Goal: Task Accomplishment & Management: Use online tool/utility

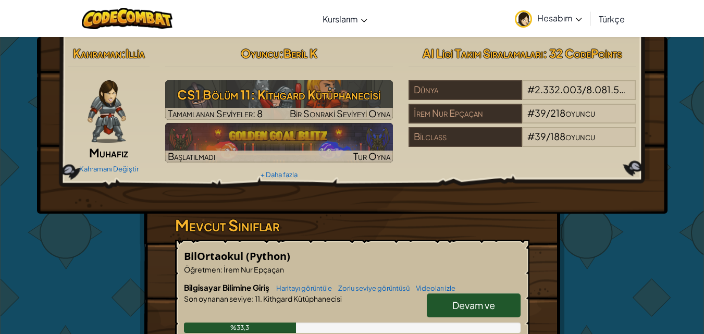
click at [528, 16] on img at bounding box center [523, 18] width 17 height 17
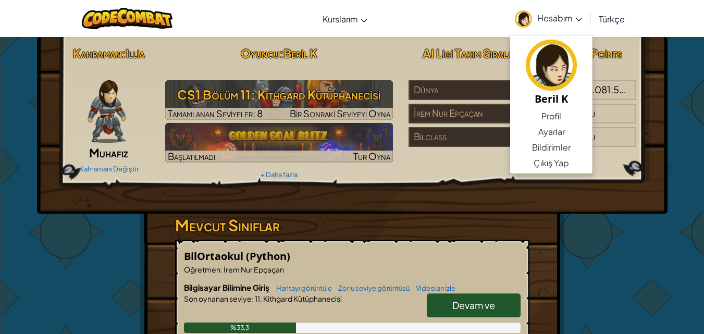
click at [650, 65] on div "Kahraman : [PERSON_NAME] Kahramanı Değiştir Oyuncu : Beri̇l K CS1 Bölüm 11: Kit…" at bounding box center [352, 125] width 631 height 177
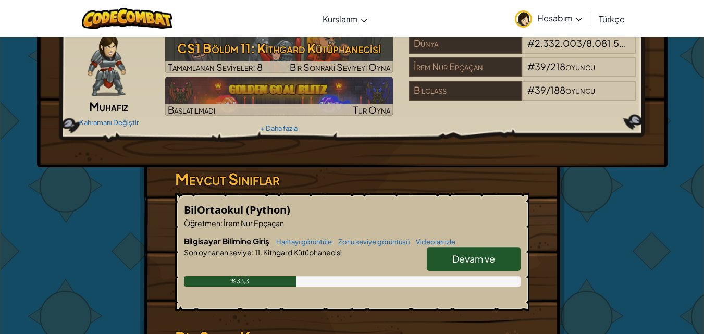
scroll to position [104, 0]
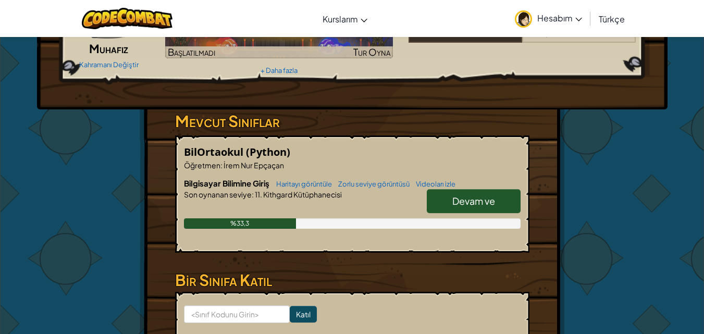
click at [483, 196] on font "Devam ve" at bounding box center [473, 201] width 43 height 12
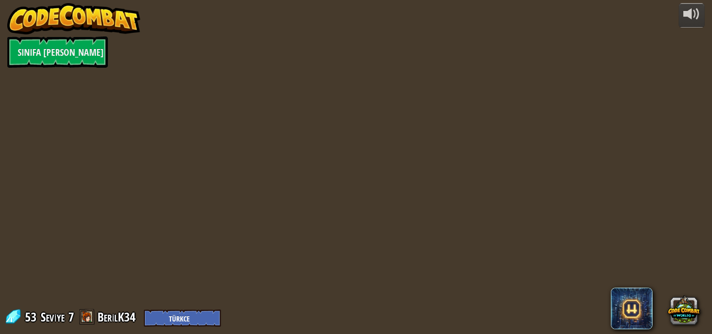
select select "tr"
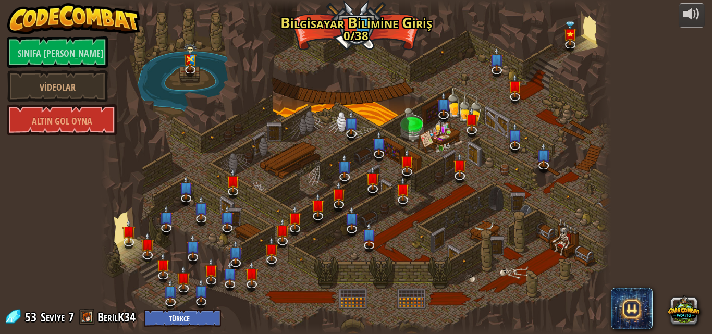
select select "tr"
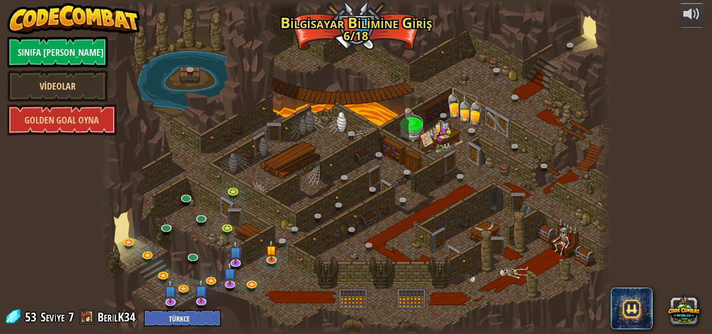
select select "tr"
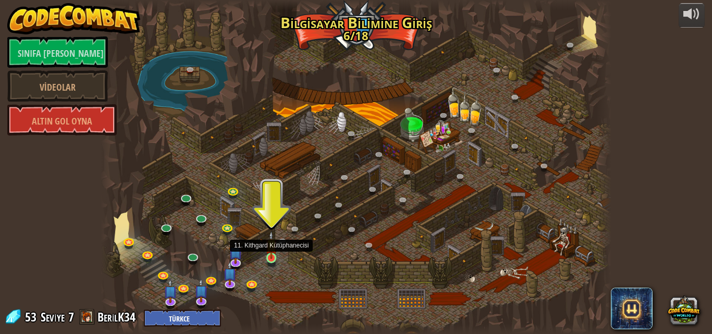
click at [272, 258] on img at bounding box center [271, 245] width 12 height 28
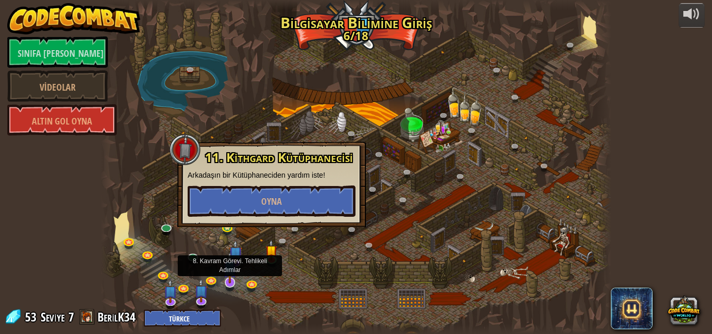
click at [232, 261] on img at bounding box center [230, 268] width 14 height 32
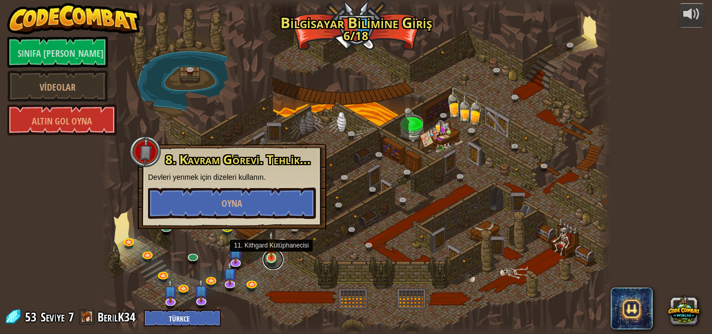
click at [268, 259] on link at bounding box center [273, 259] width 21 height 21
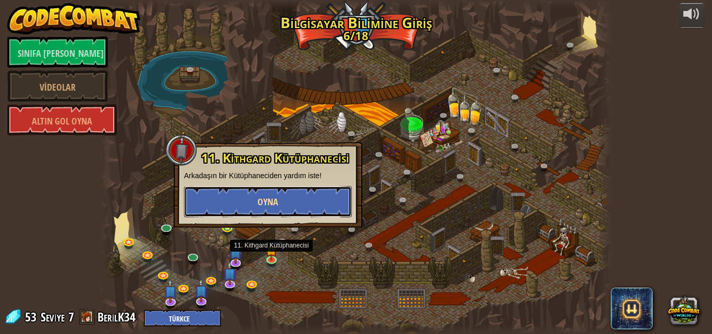
click at [290, 207] on button "Oyna" at bounding box center [268, 201] width 168 height 31
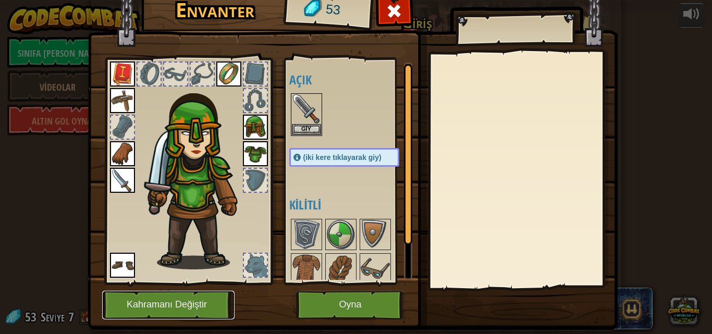
click at [198, 291] on button "Kahramanı Değiştir" at bounding box center [168, 305] width 132 height 29
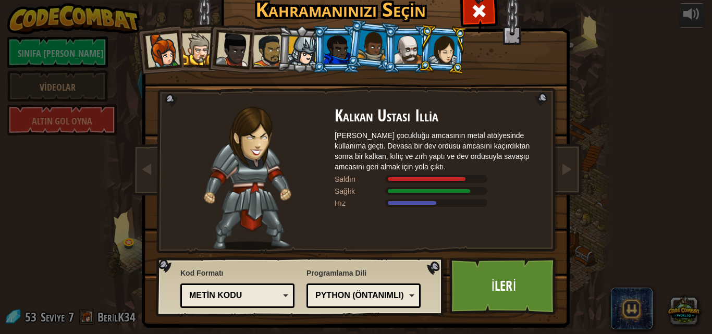
click at [437, 38] on div at bounding box center [443, 49] width 29 height 30
click at [154, 45] on div at bounding box center [162, 50] width 34 height 34
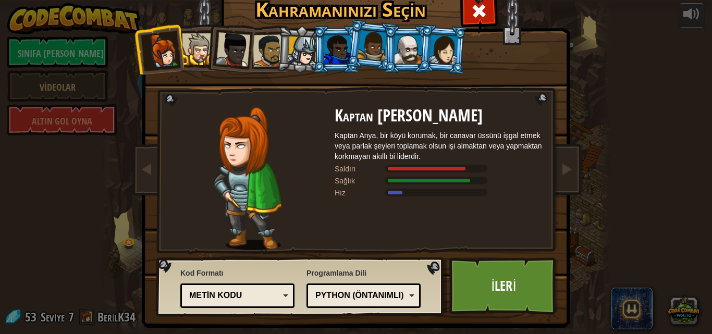
click at [198, 42] on div at bounding box center [198, 49] width 32 height 32
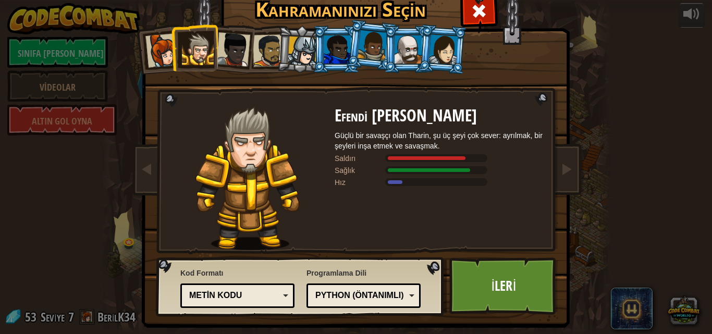
click at [244, 46] on div at bounding box center [233, 49] width 34 height 34
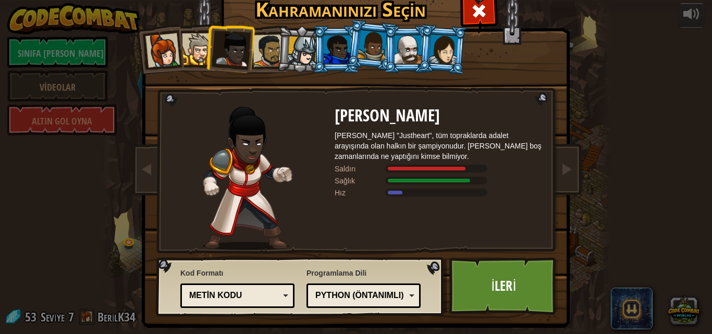
click at [288, 52] on div at bounding box center [303, 51] width 30 height 30
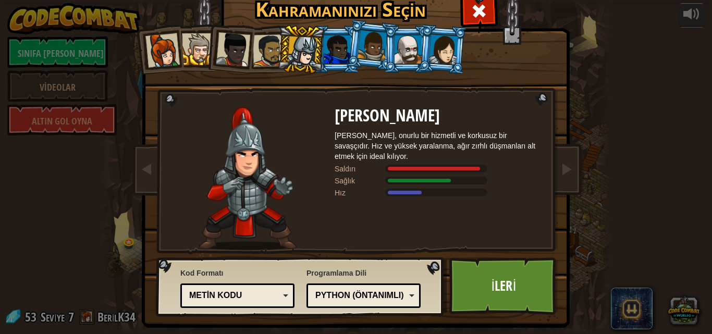
click at [327, 42] on div at bounding box center [337, 49] width 27 height 28
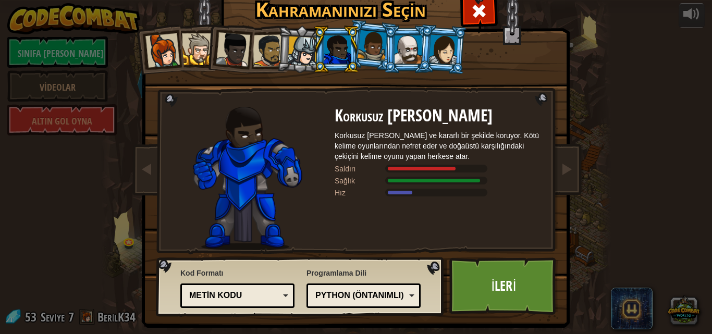
click at [366, 53] on div at bounding box center [372, 45] width 30 height 31
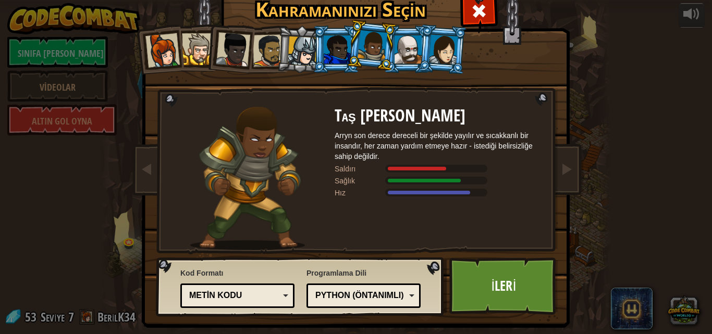
click at [443, 50] on div at bounding box center [443, 49] width 29 height 30
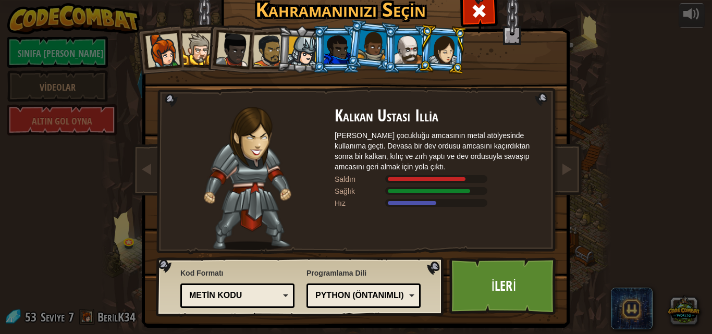
click at [375, 56] on div at bounding box center [372, 45] width 30 height 31
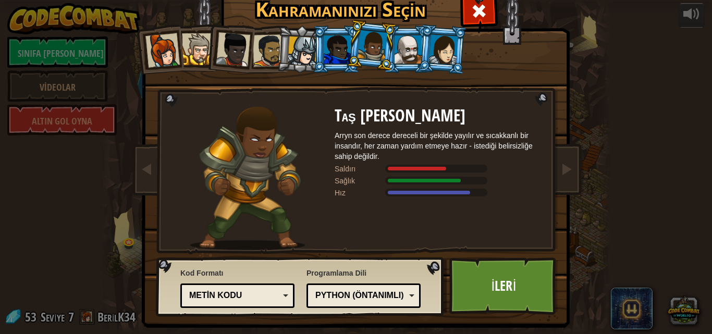
click at [436, 39] on div at bounding box center [443, 49] width 29 height 30
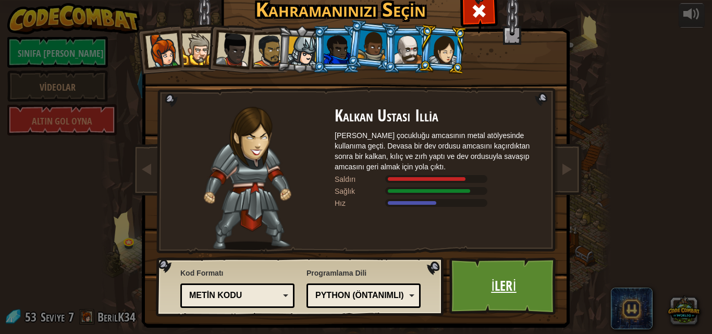
click at [491, 288] on font "İleri" at bounding box center [503, 285] width 25 height 19
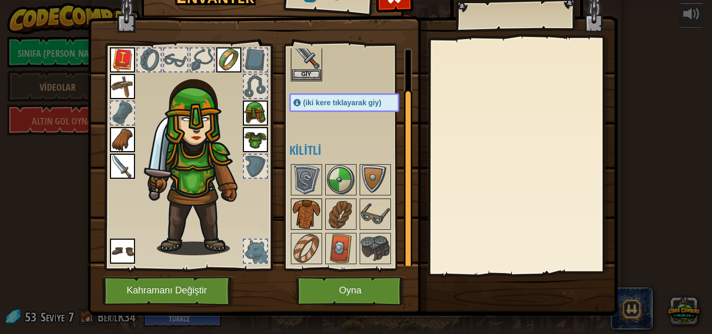
scroll to position [26, 0]
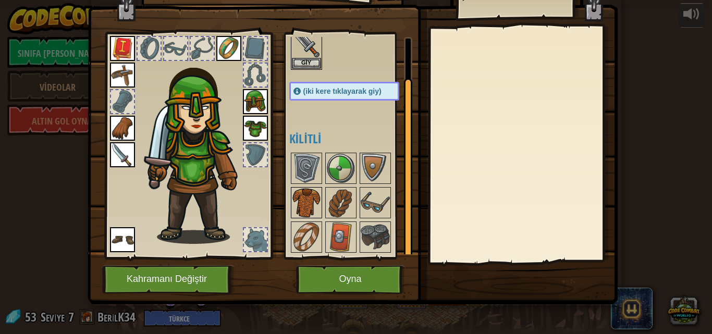
click at [300, 202] on img at bounding box center [306, 202] width 29 height 29
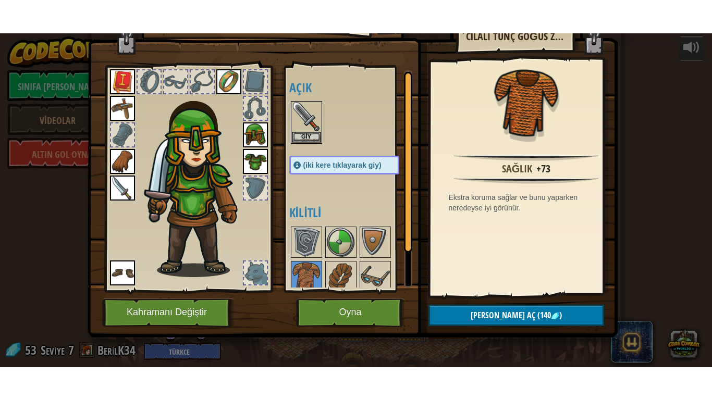
scroll to position [0, 0]
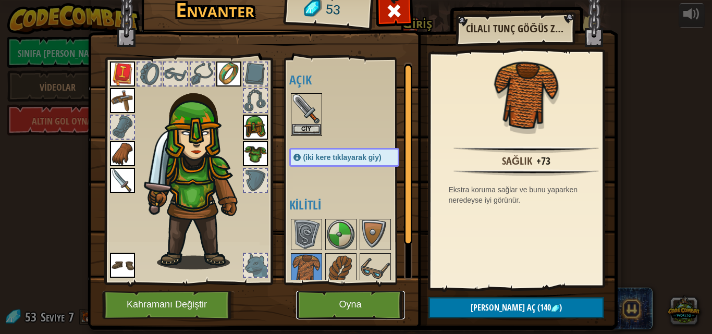
click at [362, 302] on button "Oyna" at bounding box center [350, 305] width 109 height 29
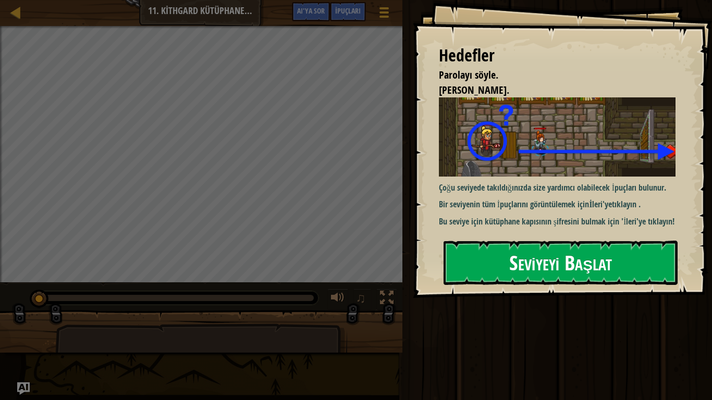
click at [553, 228] on p "Bu seviye için kütüphane kapısının şifresini bulmak için 'İleri'ye tıklayın!" at bounding box center [561, 222] width 244 height 12
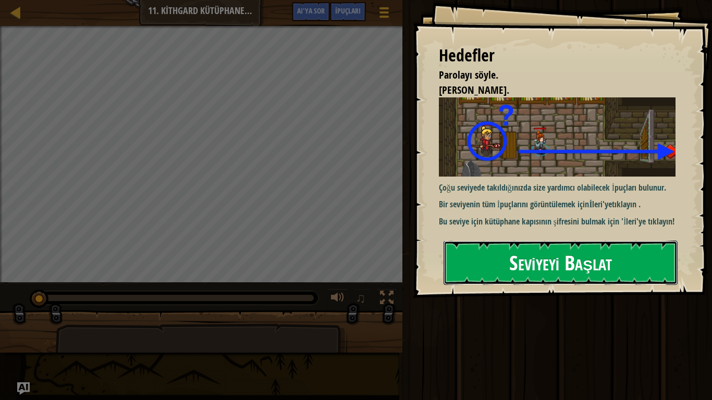
click at [552, 262] on font "Seviyeyi Başlat" at bounding box center [560, 263] width 103 height 28
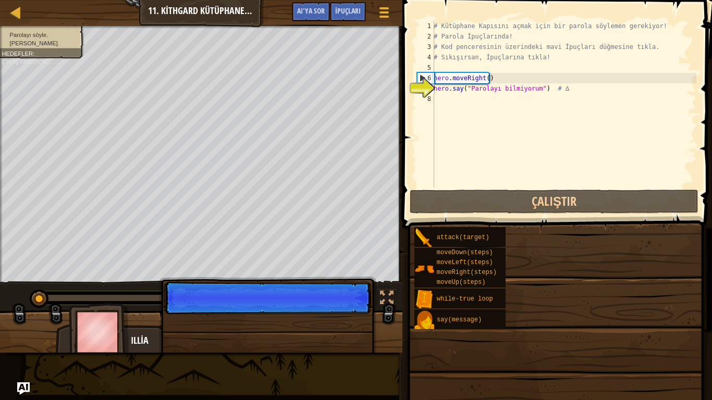
type textarea "hero.say("Parolayı bilmiyorum") # ∆"
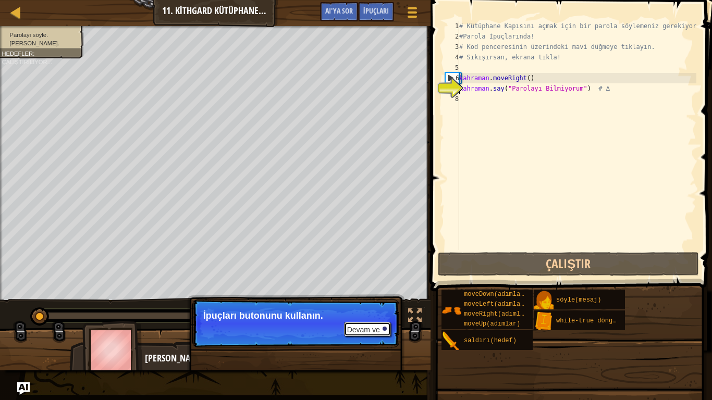
click at [371, 330] on font "Devam ve" at bounding box center [363, 330] width 33 height 8
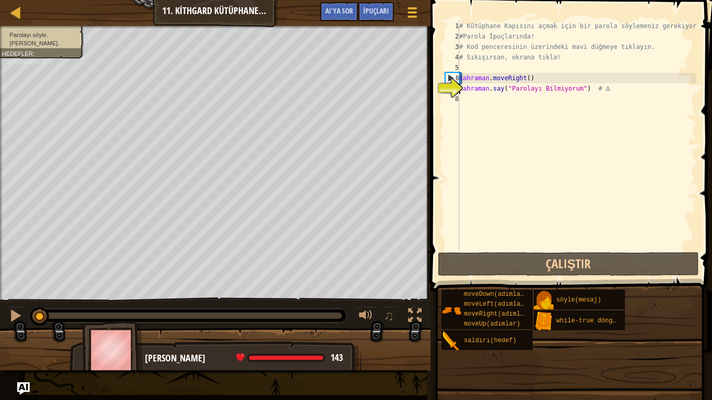
click at [512, 146] on div "# Kütüphane Kapısını açmak için bir parola söylemeniz gerekiyor! #Parola İpuçla…" at bounding box center [576, 146] width 239 height 250
click at [466, 89] on div "# Kütüphane Kapısını açmak için bir parola söylemeniz gerekiyor! #Parola İpuçla…" at bounding box center [576, 146] width 239 height 250
click at [586, 89] on div "# Kütüphane Kapısını açmak için bir parola söylemeniz gerekiyor! #Parola İpuçla…" at bounding box center [576, 146] width 239 height 250
click at [587, 87] on div "# Kütüphane Kapısını açmak için bir parola söylemeniz gerekiyor! #Parola İpuçla…" at bounding box center [576, 146] width 239 height 250
click at [586, 92] on div "# Kütüphane Kapısını açmak için bir parola söylemeniz gerekiyor! #Parola İpuçla…" at bounding box center [576, 146] width 239 height 250
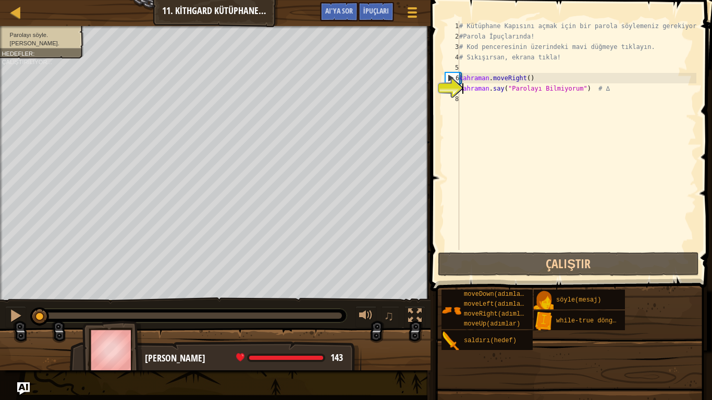
click at [586, 88] on div "# Kütüphane Kapısını açmak için bir parola söylemeniz gerekiyor! #Parola İpuçla…" at bounding box center [576, 146] width 239 height 250
click at [585, 89] on div "# Kütüphane Kapısını açmak için bir parola söylemeniz gerekiyor! #Parola İpuçla…" at bounding box center [576, 146] width 239 height 250
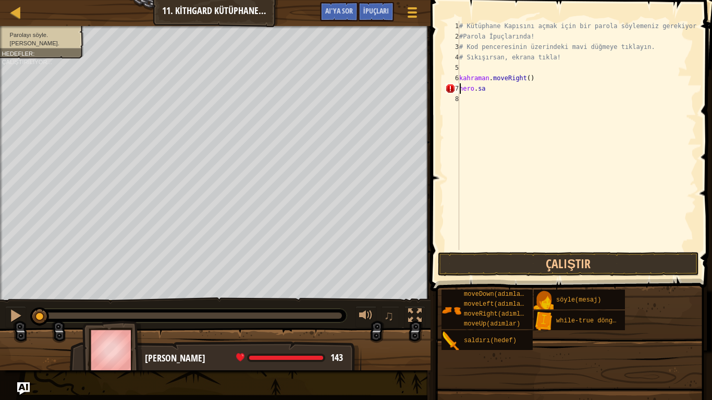
type textarea "h"
type textarea "hero.moveRight("
click at [459, 86] on div "# Kütüphane Kapısını açmak için bir parola söylemeniz gerekiyor! #Parola İpuçla…" at bounding box center [576, 146] width 239 height 250
click at [462, 84] on div "# Kütüphane Kapısını açmak için bir parola söylemeniz gerekiyor! #Parola İpuçla…" at bounding box center [576, 146] width 239 height 250
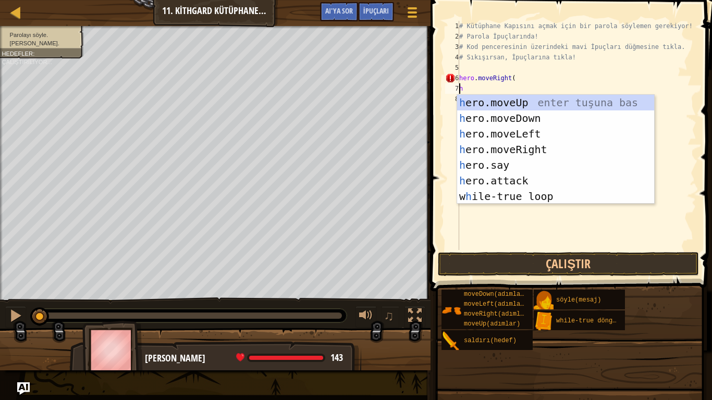
scroll to position [5, 0]
click at [510, 165] on div "h ero.moveUp enter tuşu bas h ero.moveDown tuşuna bas h ero.moveLeft tuşuna bas…" at bounding box center [555, 165] width 197 height 141
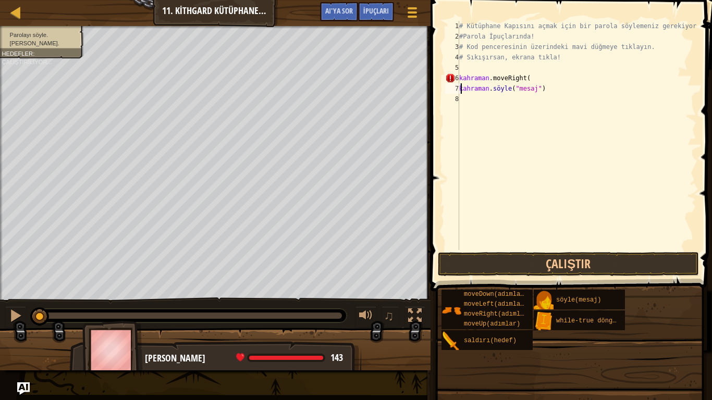
click at [553, 89] on div "# Kütüphane Kapısını açmak için bir parola söylemeniz gerekiyor! #Parola İpuçla…" at bounding box center [576, 146] width 239 height 250
type textarea "h"
click at [8, 10] on div "Harita Bilgisayar Bilimine Giriş 11. Kithgard Kütüphanecisi Oyun Menüsü Bitti İ…" at bounding box center [215, 13] width 430 height 26
click at [14, 8] on div at bounding box center [15, 12] width 13 height 13
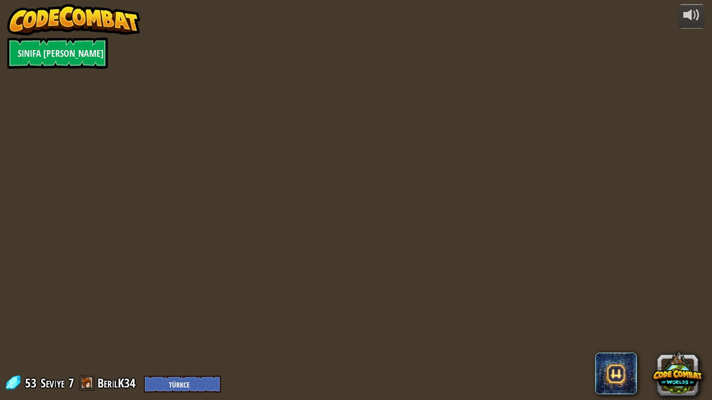
select select "tr"
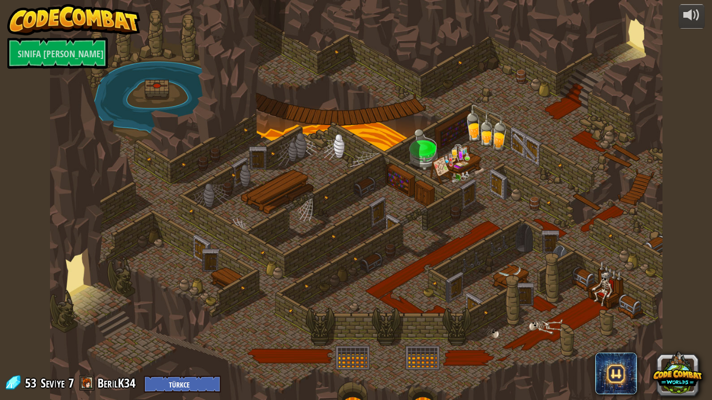
select select "tr"
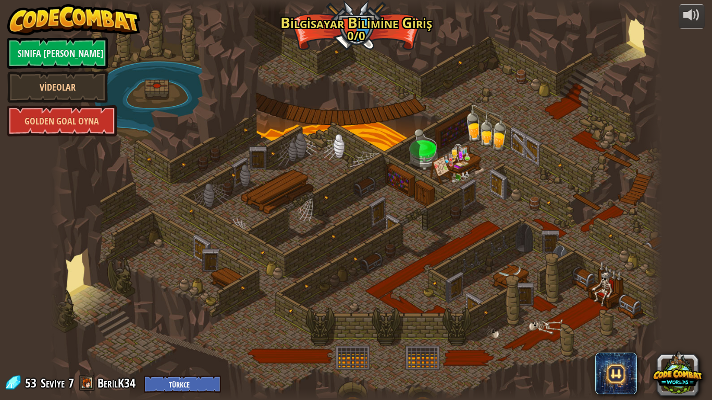
select select "tr"
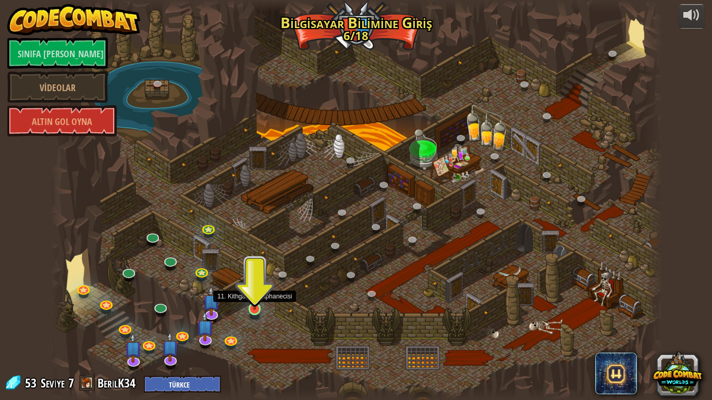
click at [252, 304] on img at bounding box center [255, 292] width 16 height 35
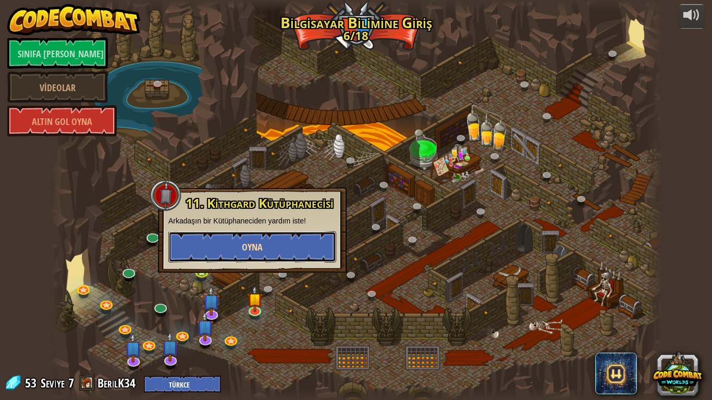
click at [257, 237] on button "Oyna" at bounding box center [252, 246] width 168 height 31
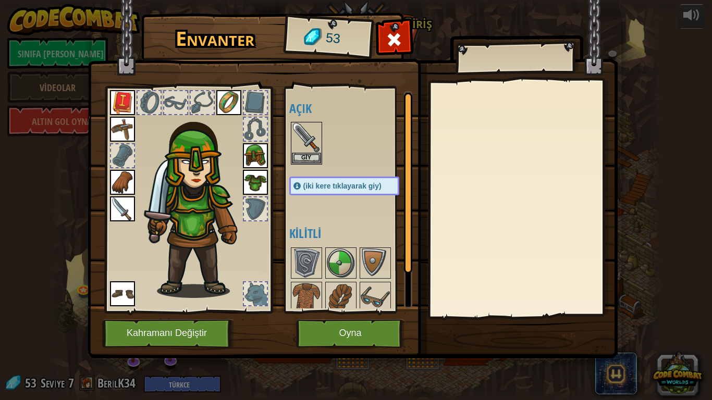
click at [257, 291] on div at bounding box center [255, 293] width 23 height 23
click at [367, 334] on button "Oyna" at bounding box center [350, 333] width 109 height 29
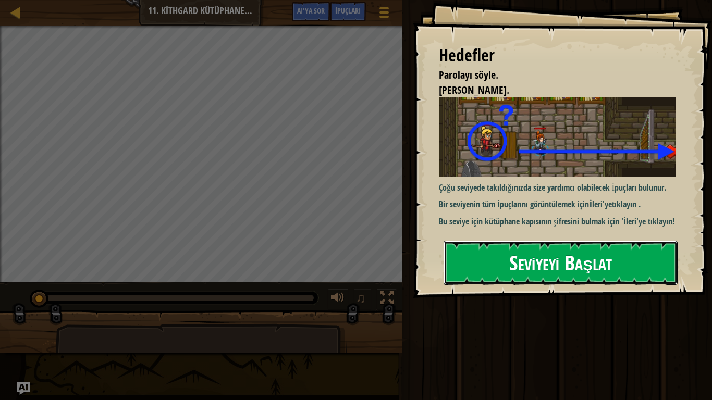
click at [553, 271] on font "Seviyeyi Başlat" at bounding box center [560, 263] width 103 height 28
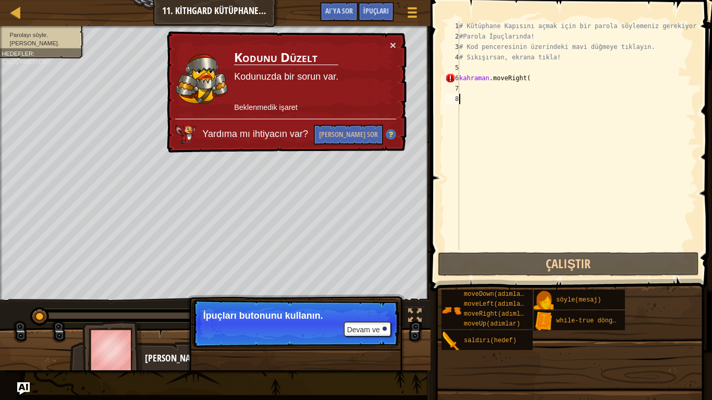
click at [399, 48] on div "× Kodunu Düzelt Kodunuzda bir sorun var. Beklenmedik işaret Yardıma mı ihtiyacı…" at bounding box center [286, 92] width 242 height 122
click at [395, 44] on font "×" at bounding box center [393, 45] width 6 height 12
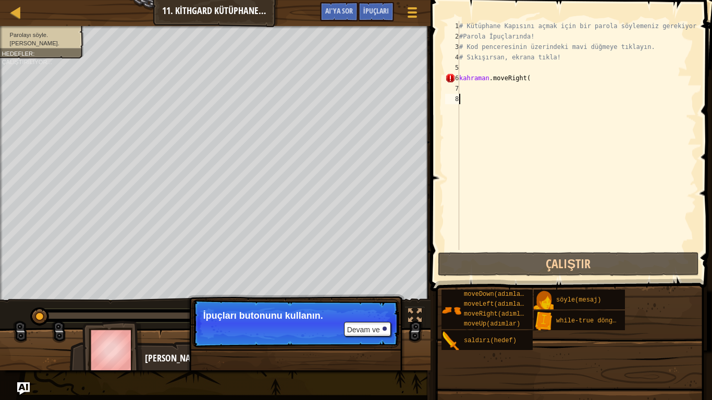
click at [530, 80] on div "# Kütüphane Kapısını açmak için bir parola söylemeniz gerekiyor! #Parola İpuçla…" at bounding box center [576, 146] width 239 height 250
click at [525, 77] on div "# Kütüphane Kapısını açmak için bir parola söylemeniz gerekiyor! #Parola İpuçla…" at bounding box center [576, 146] width 239 height 250
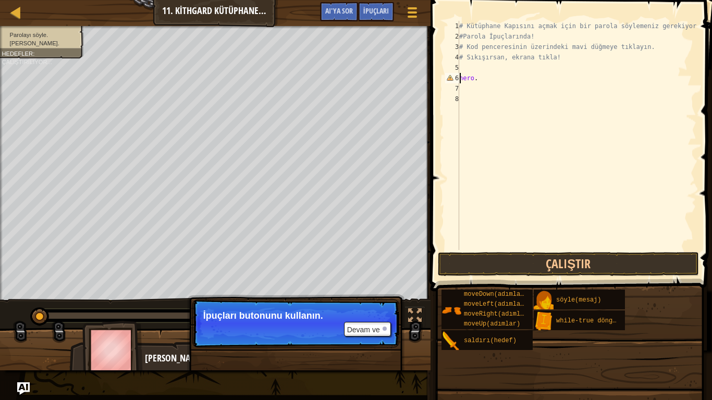
type textarea "h"
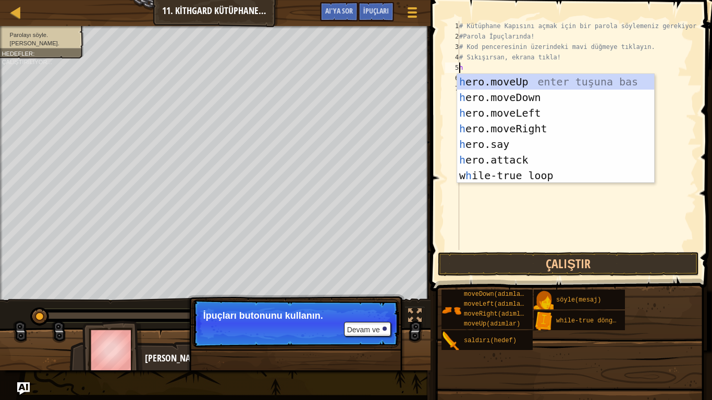
scroll to position [5, 0]
click at [515, 125] on div "h ero.moveUp enter tuşu bas h ero.moveDown tuşuna bas h ero.moveLeft tuşuna bas…" at bounding box center [555, 144] width 197 height 141
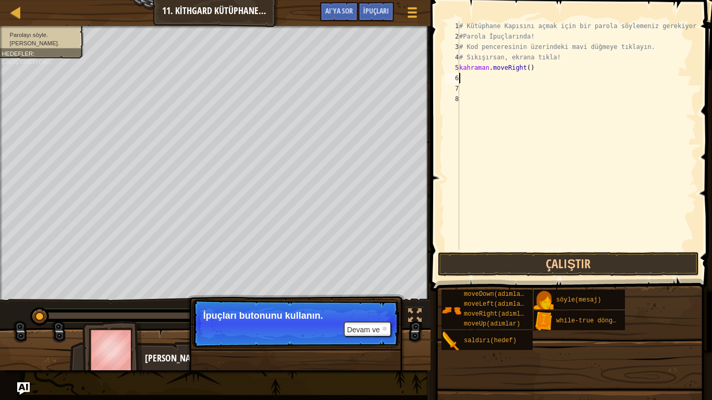
type textarea "h"
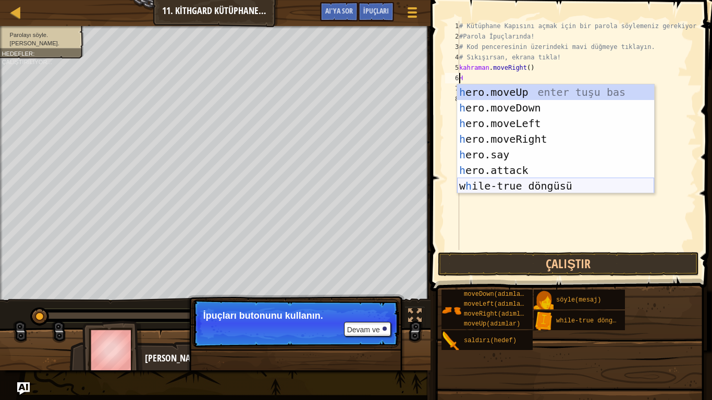
click at [546, 183] on div "h ero.moveUp enter tuşu bas h ero.moveDown tuşuna bas h ero.moveLeft tuşuna bas…" at bounding box center [555, 154] width 197 height 141
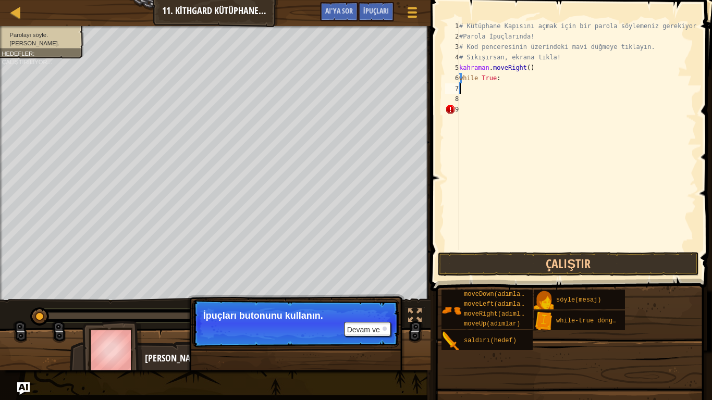
click at [494, 78] on div "# Kütüphane Kapısını açmak için bir parola söylemeniz gerekiyor! #Parola İpuçla…" at bounding box center [576, 146] width 239 height 250
type textarea "w"
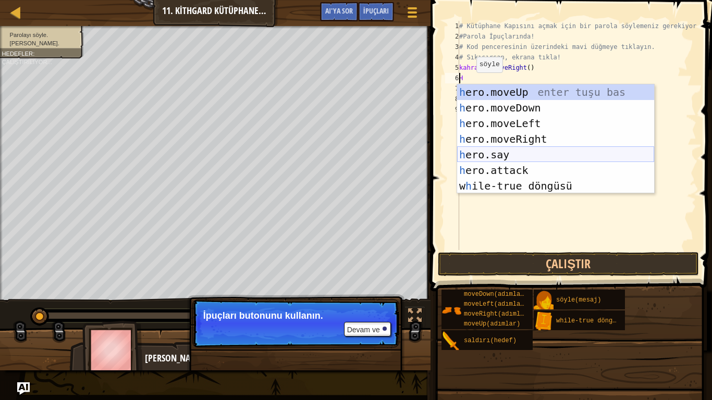
click at [498, 154] on div "h ero.moveUp enter tuşu bas h ero.moveDown tuşuna bas h ero.moveLeft tuşuna bas…" at bounding box center [555, 154] width 197 height 141
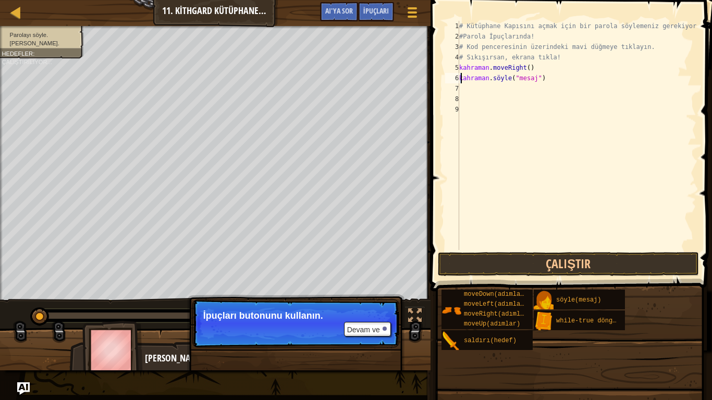
click at [544, 77] on div "# Kütüphane Kapısını açmak için bir parola söylemeniz gerekiyor! #Parola İpuçla…" at bounding box center [576, 146] width 239 height 250
click at [542, 78] on div "# Kütüphane Kapısını açmak için bir parola söylemeniz gerekiyor! #Parola İpuçla…" at bounding box center [576, 146] width 239 height 250
type textarea "he"
click at [364, 324] on button "Devam ve" at bounding box center [367, 329] width 47 height 15
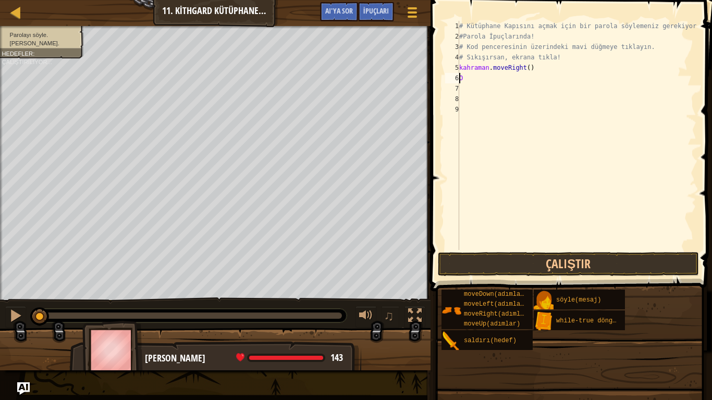
click at [462, 80] on div "# Kütüphane Kapısını açmak için bir parola söylemeniz gerekiyor! #Parola İpuçla…" at bounding box center [576, 146] width 239 height 250
click at [493, 257] on button "Çalıştır" at bounding box center [568, 264] width 261 height 24
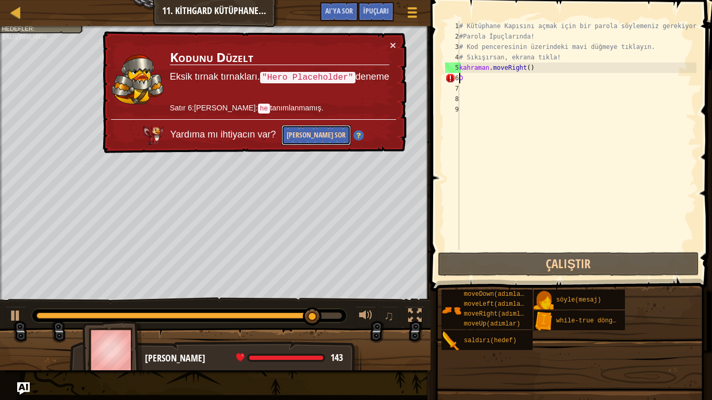
click at [333, 132] on font "[PERSON_NAME] Sor" at bounding box center [316, 135] width 59 height 10
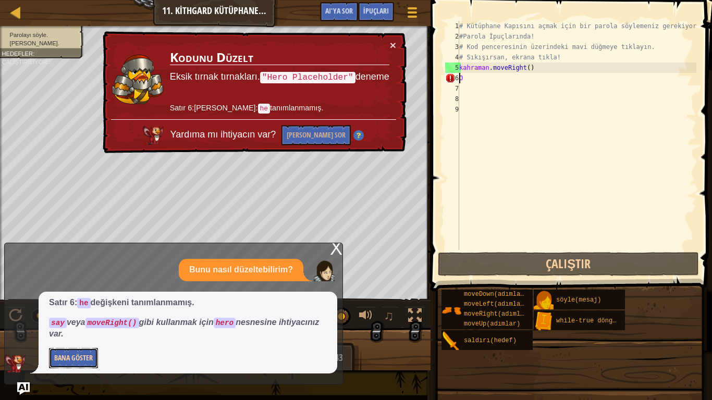
click at [75, 334] on font "Bana Göster" at bounding box center [73, 357] width 39 height 10
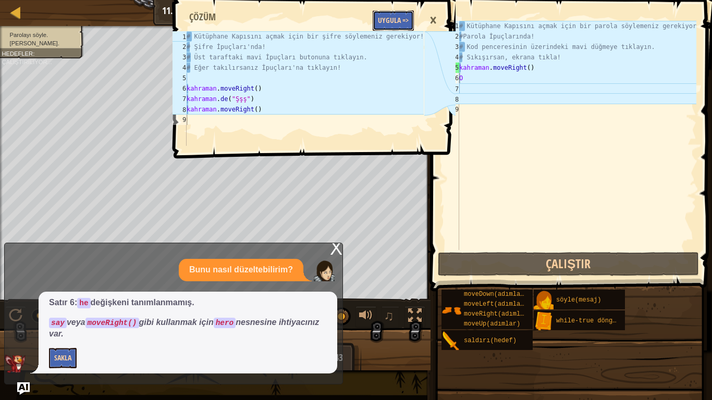
click at [397, 18] on font "Uygula =>" at bounding box center [393, 20] width 31 height 10
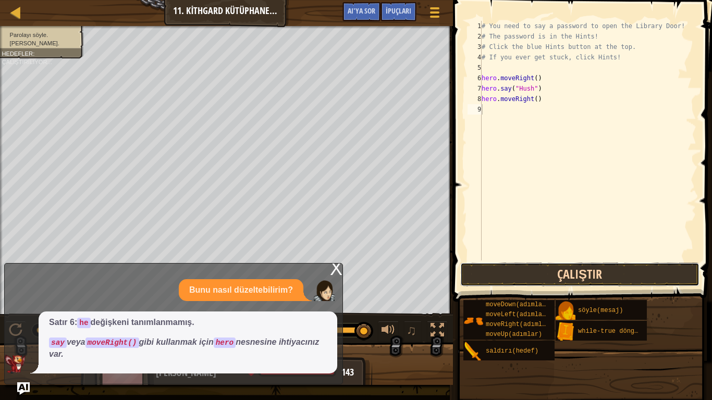
click at [508, 267] on button "Çalıştır" at bounding box center [579, 275] width 239 height 24
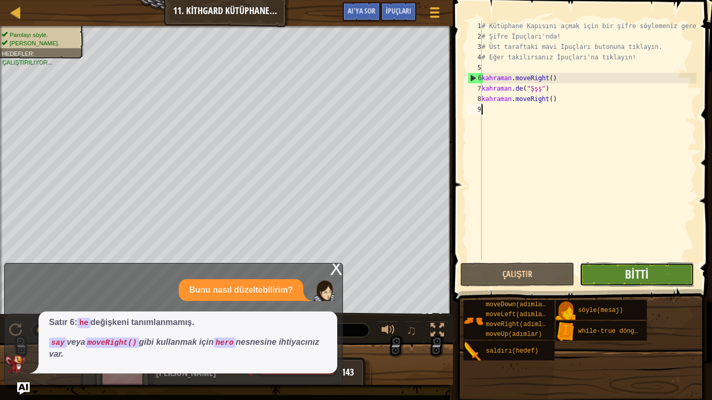
click at [653, 276] on button "Bitti" at bounding box center [636, 275] width 114 height 24
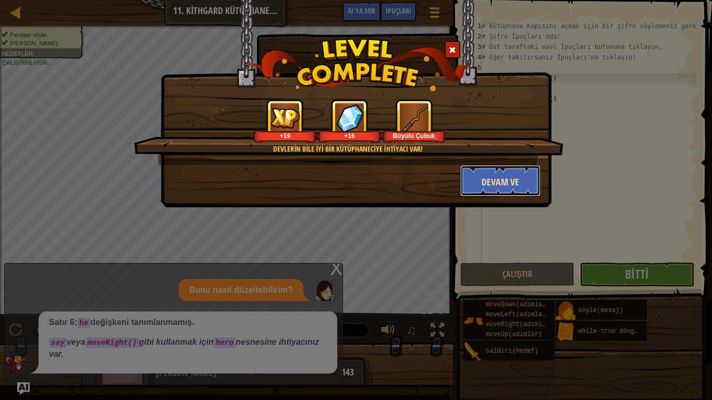
click at [488, 174] on button "Devam ve" at bounding box center [500, 180] width 81 height 31
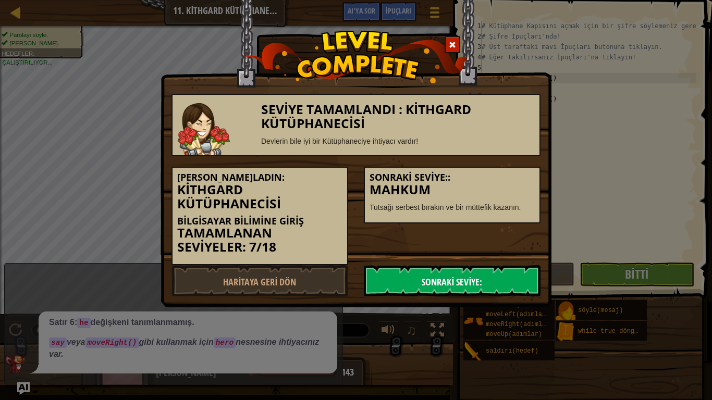
click at [477, 283] on font "Sonraki Seviye:" at bounding box center [452, 282] width 60 height 13
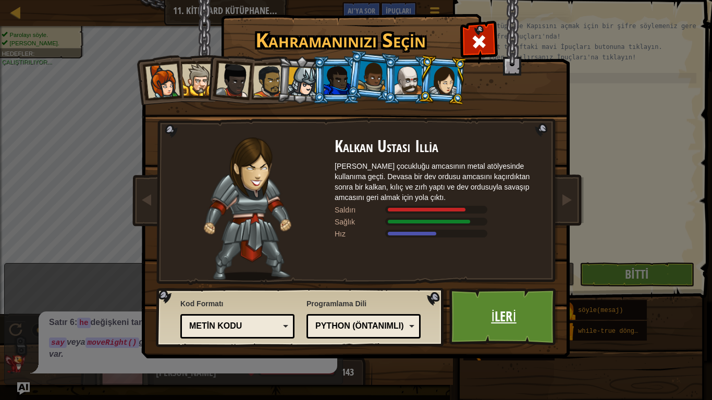
click at [520, 318] on link "İleri" at bounding box center [503, 316] width 109 height 57
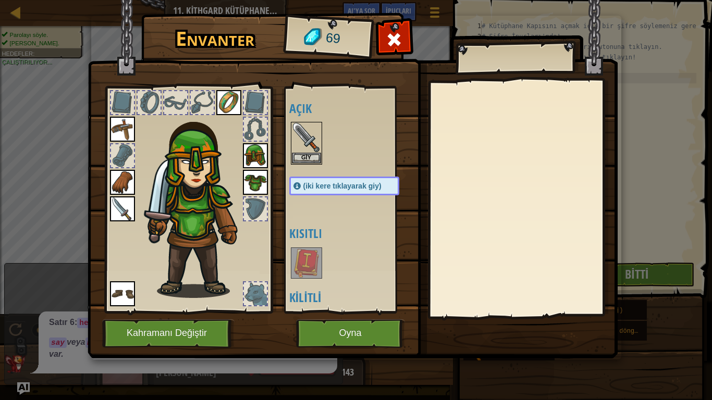
click at [317, 272] on img at bounding box center [306, 263] width 29 height 29
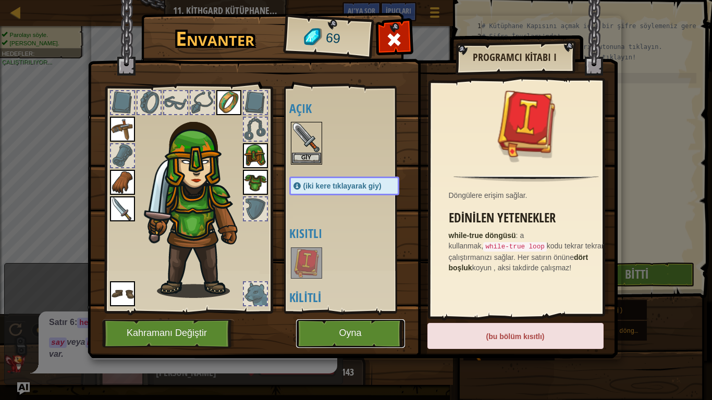
click at [346, 334] on font "Oyna" at bounding box center [350, 333] width 22 height 10
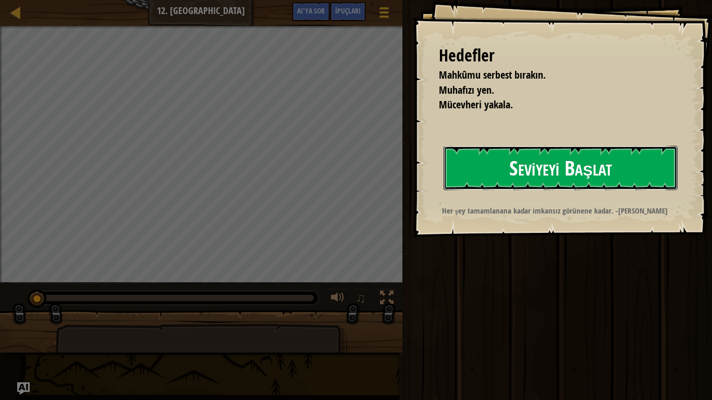
click at [521, 164] on font "Seviyeyi Başlat" at bounding box center [560, 168] width 103 height 28
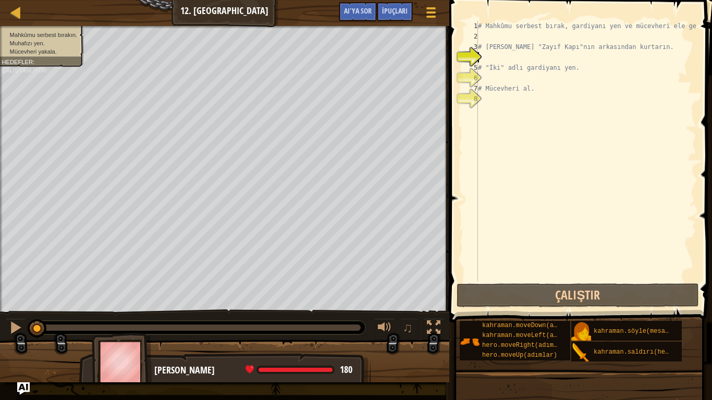
click at [482, 55] on div "# Mahkûmu serbest bırak, gardiyanı yen ve mücevheri ele geçir. # [PERSON_NAME] …" at bounding box center [586, 161] width 220 height 281
click at [369, 11] on font "AI'ya sor" at bounding box center [358, 11] width 28 height 10
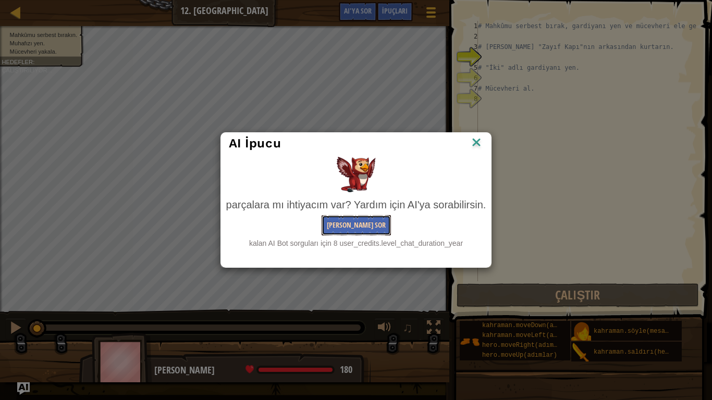
click at [368, 221] on font "[PERSON_NAME] Sor" at bounding box center [356, 225] width 59 height 10
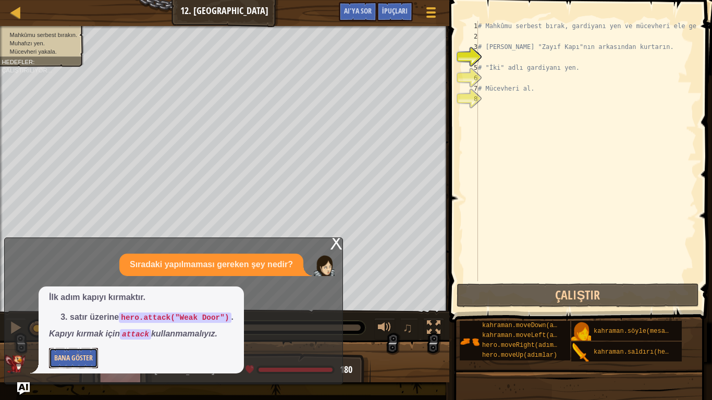
click at [66, 334] on font "Bana Göster" at bounding box center [73, 358] width 39 height 10
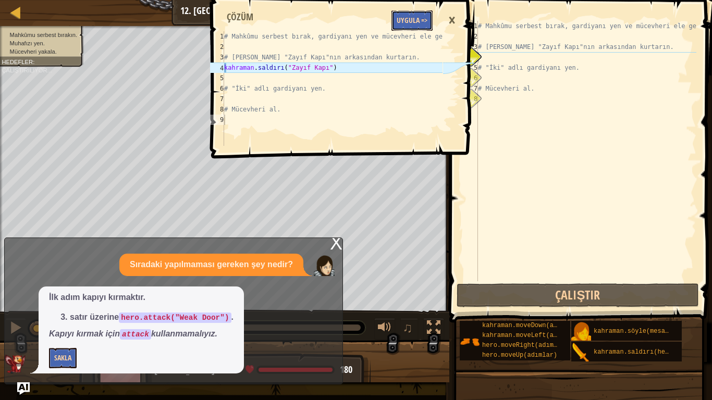
click at [421, 20] on font "Uygula =>" at bounding box center [412, 20] width 31 height 10
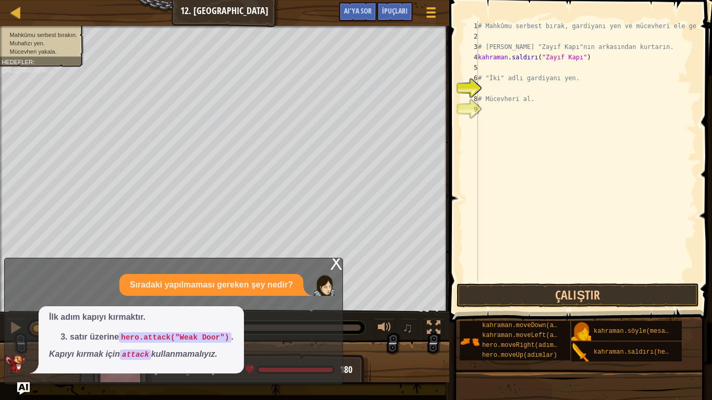
click at [163, 334] on li "satır üzerine hero.attack("Weak Door") ." at bounding box center [152, 337] width 164 height 12
click at [349, 10] on font "AI'ya sor" at bounding box center [358, 11] width 28 height 10
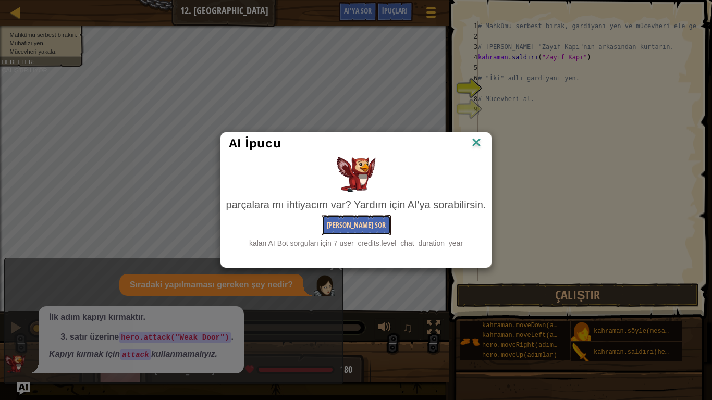
click at [372, 228] on font "[PERSON_NAME] Sor" at bounding box center [356, 225] width 59 height 10
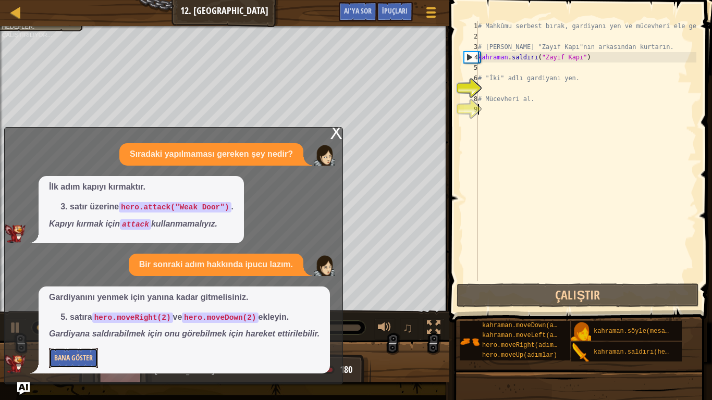
click at [70, 334] on button "Bana Göster" at bounding box center [73, 358] width 49 height 20
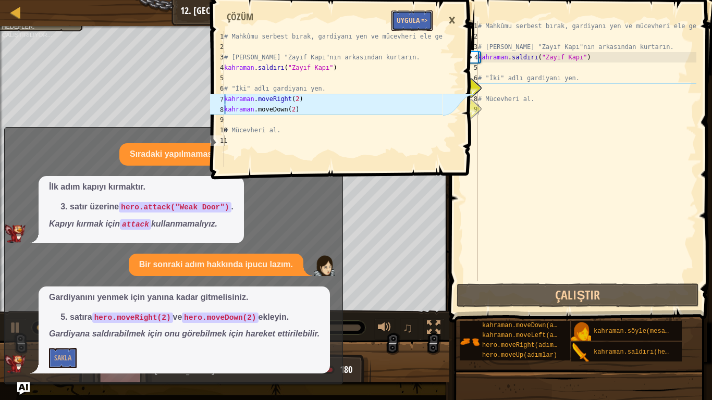
click at [405, 16] on font "Uygula =>" at bounding box center [412, 20] width 31 height 10
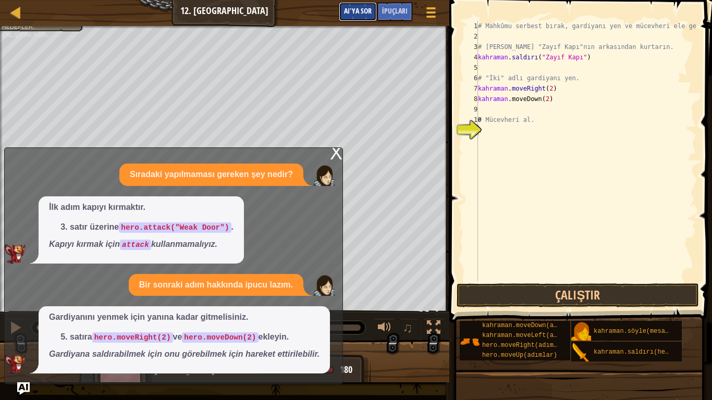
click at [367, 4] on button "AI'ya sor" at bounding box center [358, 11] width 38 height 19
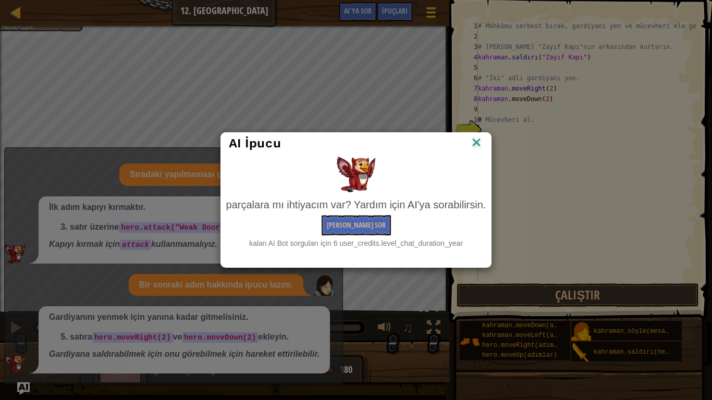
click at [376, 214] on div "parçalara mı ihtiyacım var? Yardım için AI'ya sorabilirsin. Yapay Zekaya Sor ka…" at bounding box center [356, 223] width 260 height 51
click at [364, 222] on font "[PERSON_NAME] Sor" at bounding box center [356, 225] width 59 height 10
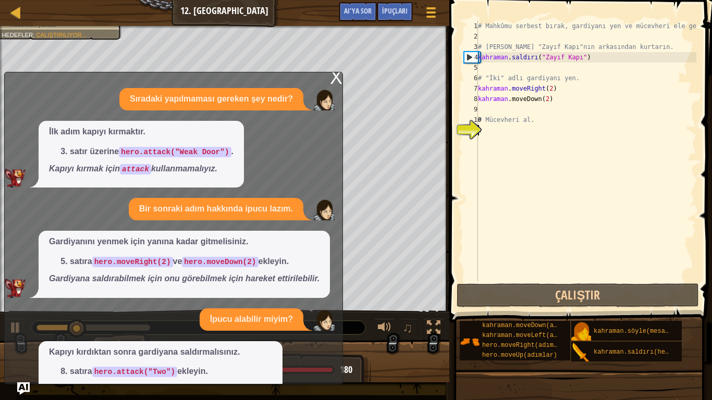
scroll to position [54, 0]
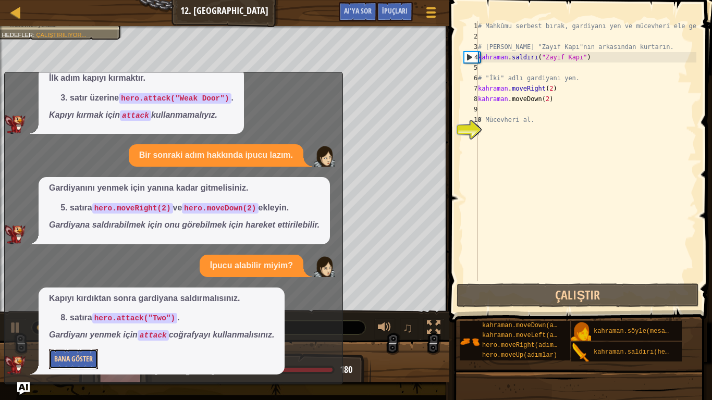
click at [82, 334] on font "Bana Göster" at bounding box center [73, 359] width 39 height 10
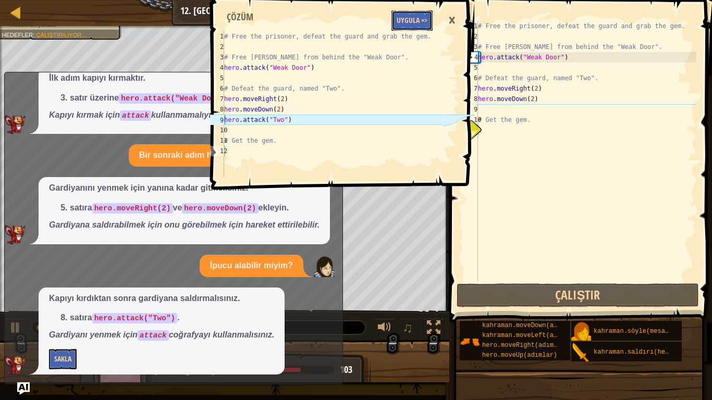
click at [416, 20] on font "Uygula =>" at bounding box center [412, 20] width 31 height 10
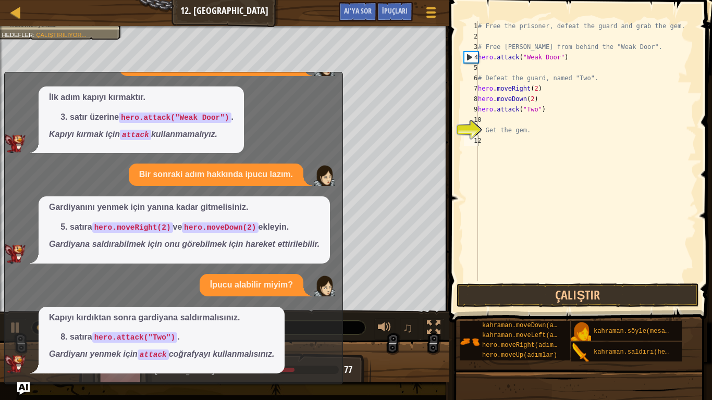
scroll to position [34, 0]
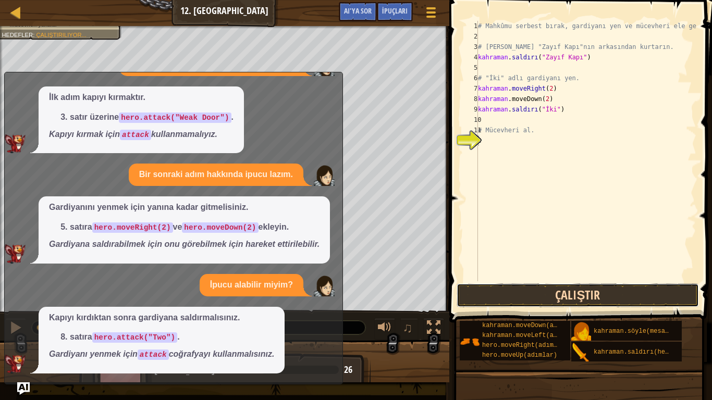
click at [541, 296] on button "Çalıştır" at bounding box center [578, 295] width 243 height 24
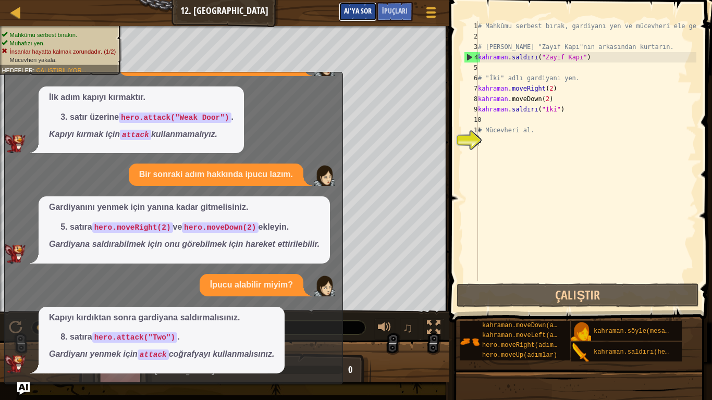
click at [364, 7] on font "AI'ya sor" at bounding box center [358, 11] width 28 height 10
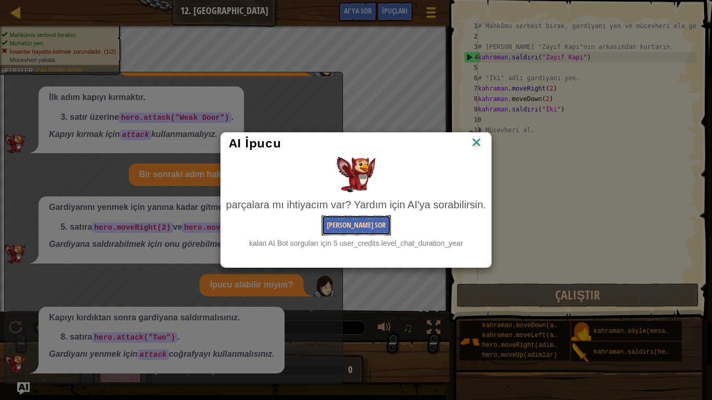
click at [358, 225] on font "[PERSON_NAME] Sor" at bounding box center [356, 225] width 59 height 10
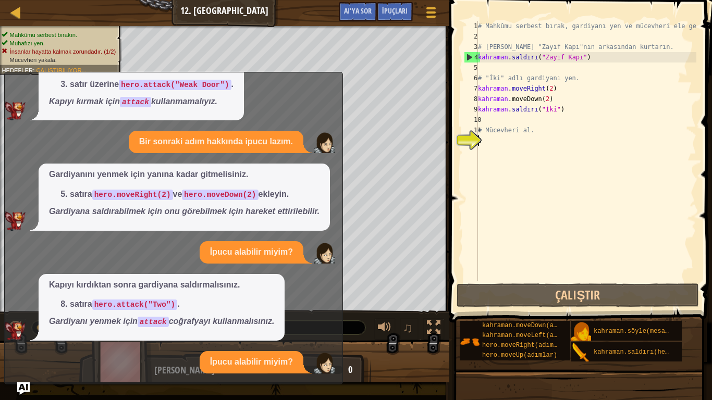
scroll to position [167, 0]
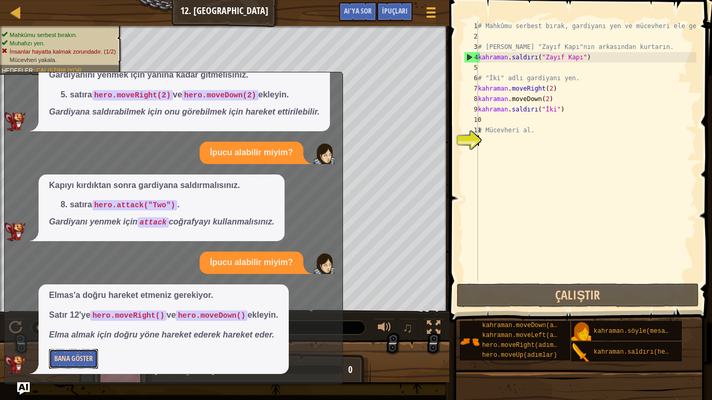
click at [90, 334] on font "Bana Göster" at bounding box center [73, 358] width 39 height 10
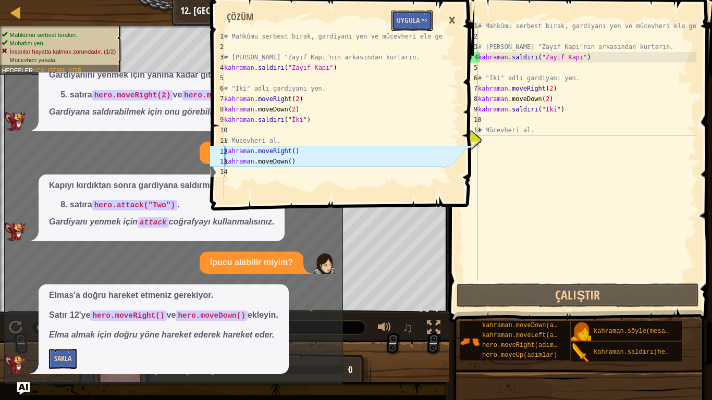
click at [405, 17] on font "Uygula =>" at bounding box center [412, 20] width 31 height 10
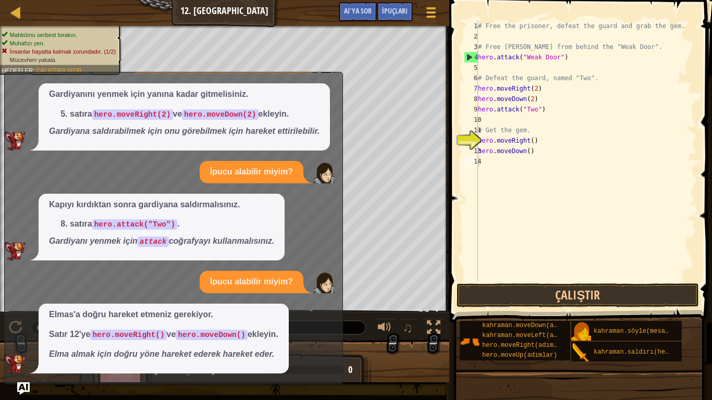
scroll to position [147, 0]
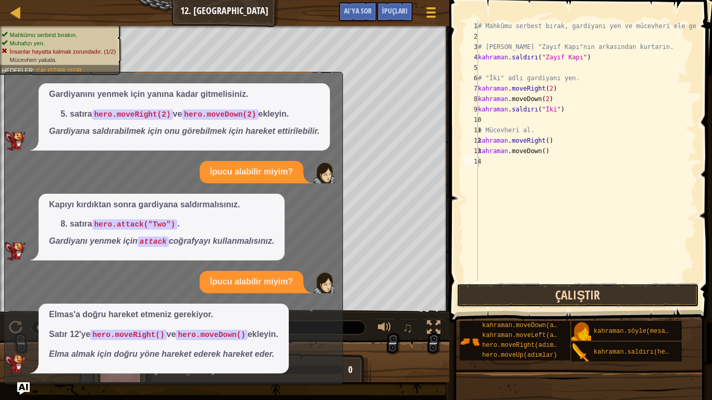
click at [571, 292] on button "Çalıştır" at bounding box center [578, 295] width 243 height 24
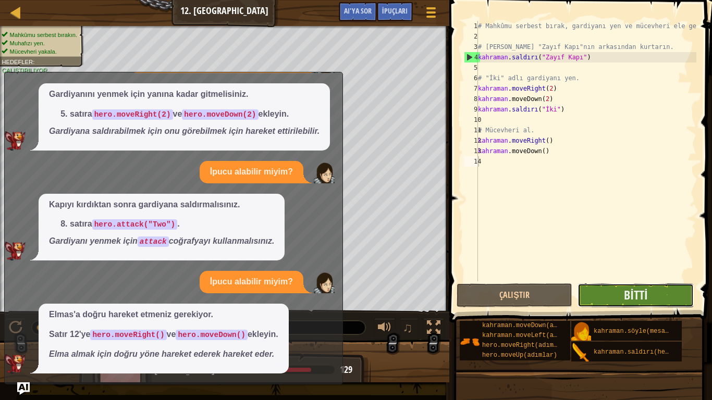
click at [675, 293] on button "Bitti" at bounding box center [635, 295] width 116 height 24
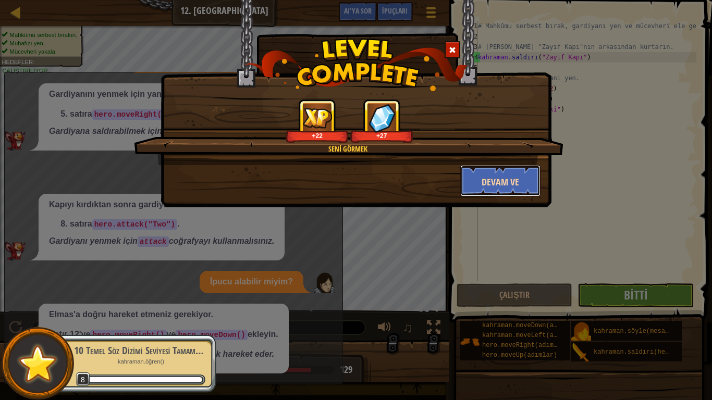
click at [527, 184] on button "Devam ve" at bounding box center [500, 180] width 81 height 31
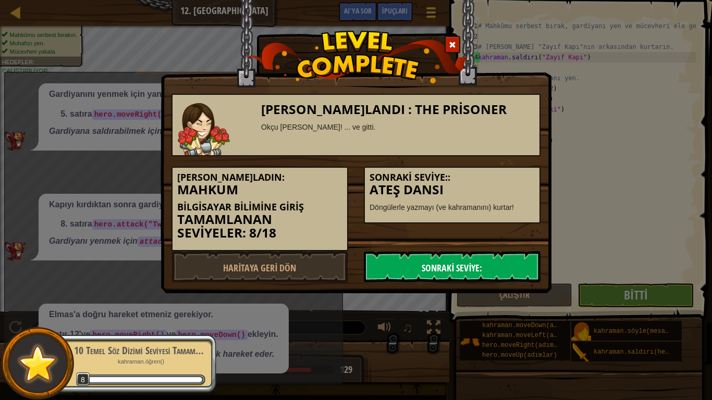
click at [449, 263] on font "Sonraki Seviye:" at bounding box center [452, 268] width 60 height 13
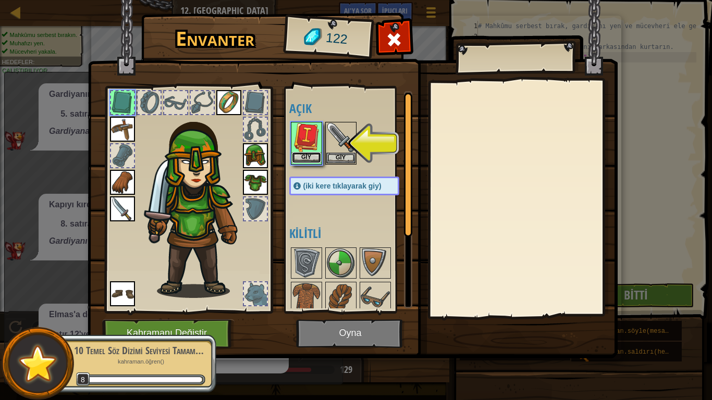
click at [298, 152] on button "Giy" at bounding box center [306, 157] width 29 height 11
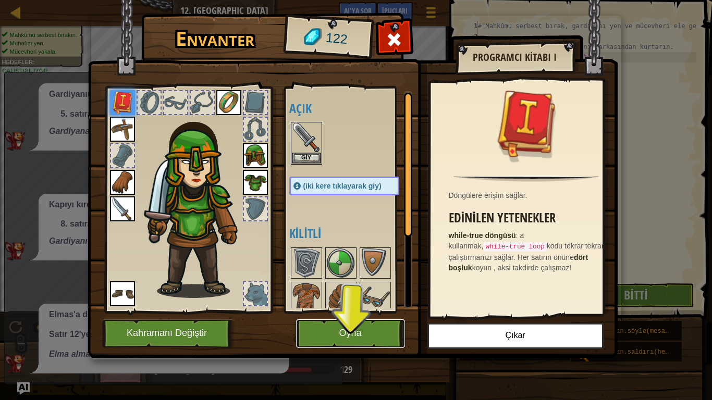
click at [369, 334] on button "Oyna" at bounding box center [350, 333] width 109 height 29
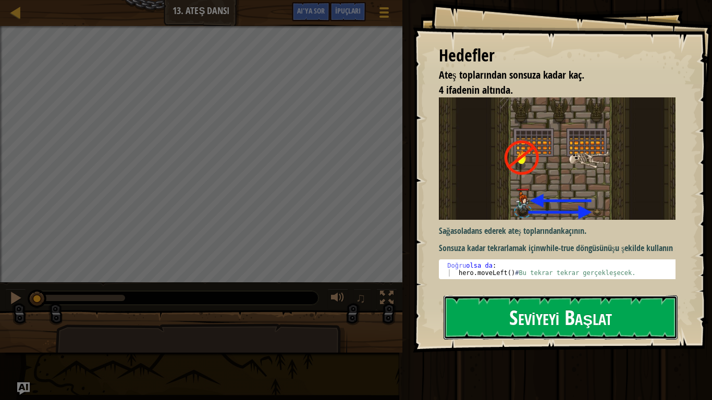
click at [612, 320] on font "Seviyeyi Başlat" at bounding box center [560, 317] width 103 height 28
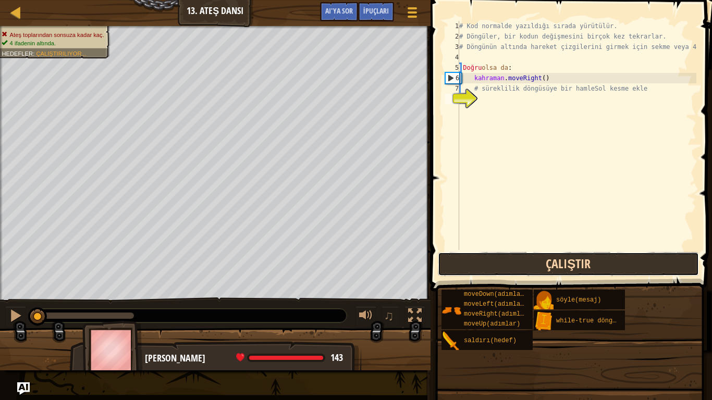
click at [500, 262] on button "Çalıştır" at bounding box center [568, 264] width 261 height 24
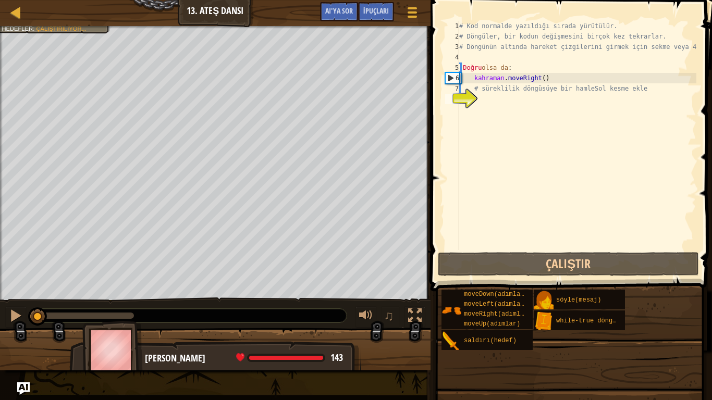
drag, startPoint x: 129, startPoint y: 315, endPoint x: 0, endPoint y: 330, distance: 130.2
click at [0, 330] on div "Ateş toplarından sonsuza kadar kaç. 4 ifadenin altında. Hedefler : Çalıştırılıy…" at bounding box center [356, 198] width 712 height 344
click at [0, 330] on div at bounding box center [215, 354] width 430 height 52
click at [455, 98] on div "8" at bounding box center [452, 99] width 14 height 10
type textarea "h"
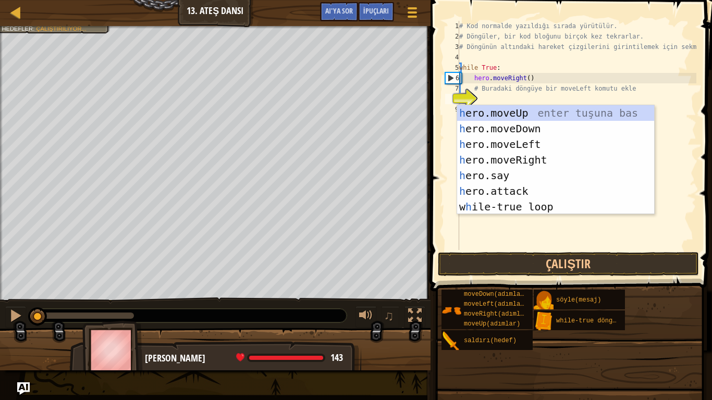
scroll to position [5, 0]
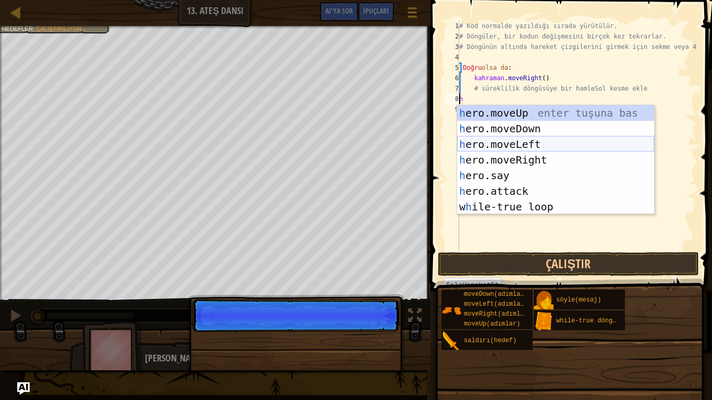
click at [511, 144] on div "h ero.moveUp enter tuşuna bas h ero.moveDown enter tuşuna bas h ero.moveLeft en…" at bounding box center [555, 175] width 197 height 141
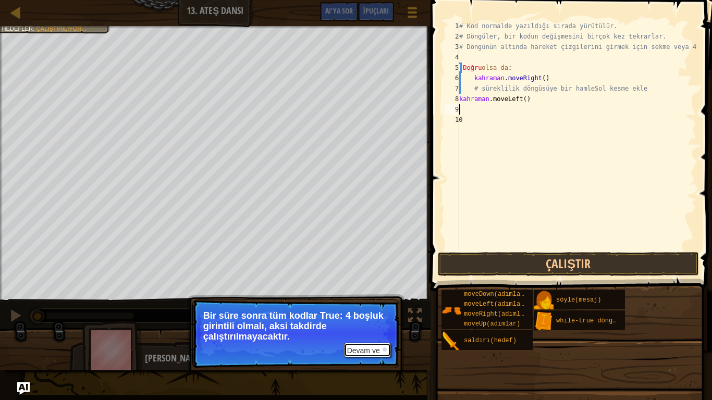
click at [376, 334] on font "Devam ve" at bounding box center [363, 351] width 33 height 8
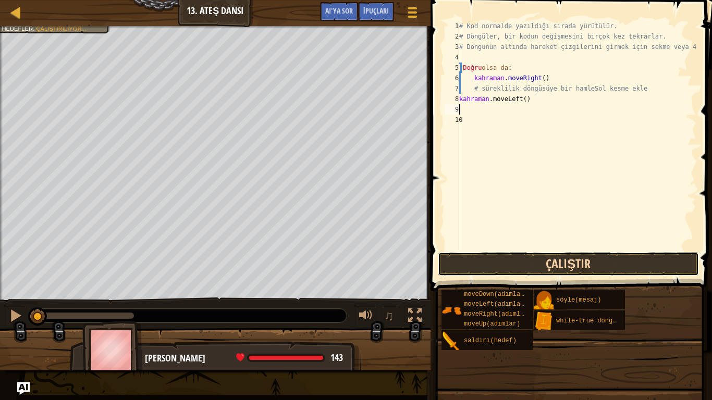
click at [461, 261] on button "Çalıştır" at bounding box center [568, 264] width 261 height 24
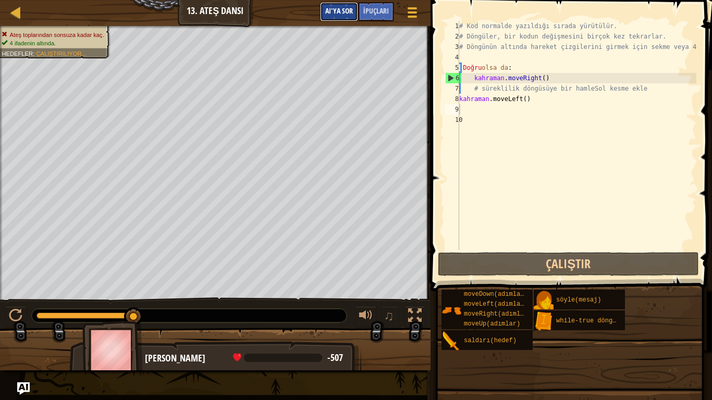
click at [332, 11] on font "AI'ya sor" at bounding box center [339, 11] width 28 height 10
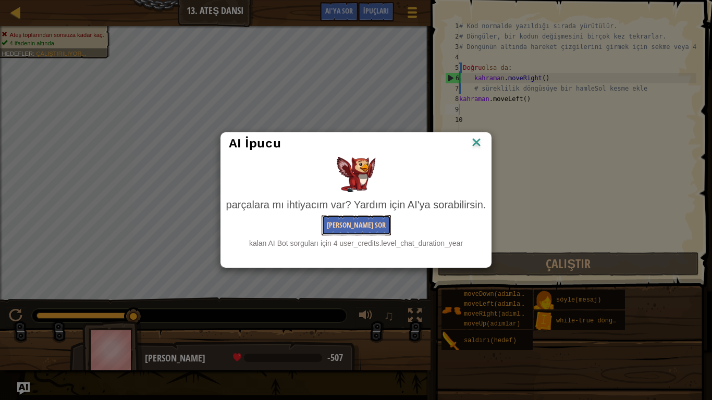
click at [372, 221] on font "[PERSON_NAME] Sor" at bounding box center [356, 225] width 59 height 10
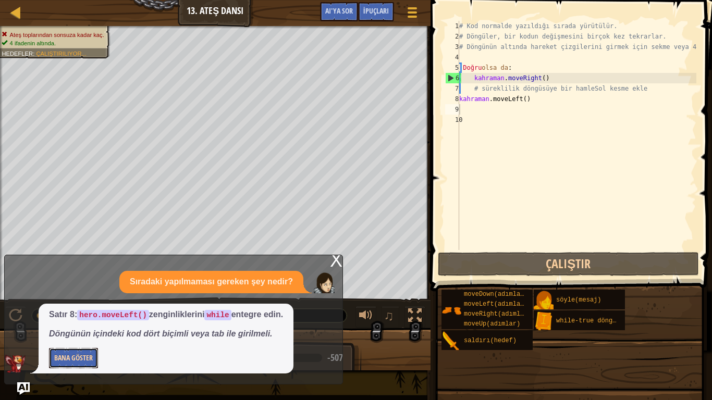
click at [82, 334] on font "Bana Göster" at bounding box center [73, 358] width 39 height 10
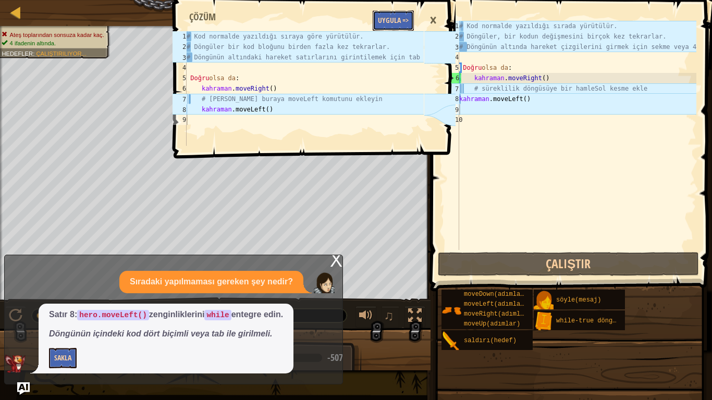
click at [403, 19] on font "Uygula =>" at bounding box center [393, 20] width 31 height 10
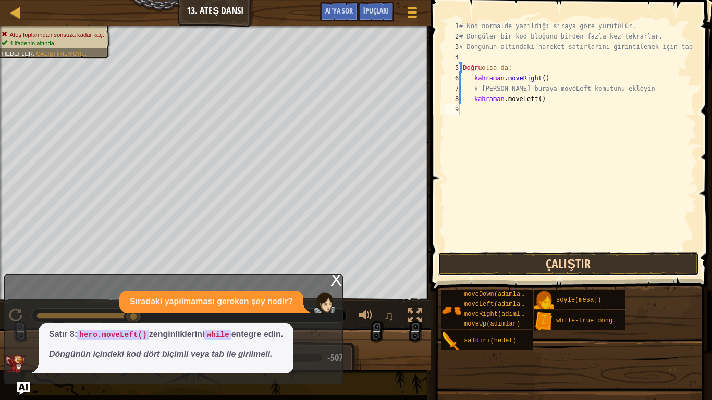
click at [520, 261] on button "Çalıştır" at bounding box center [568, 264] width 261 height 24
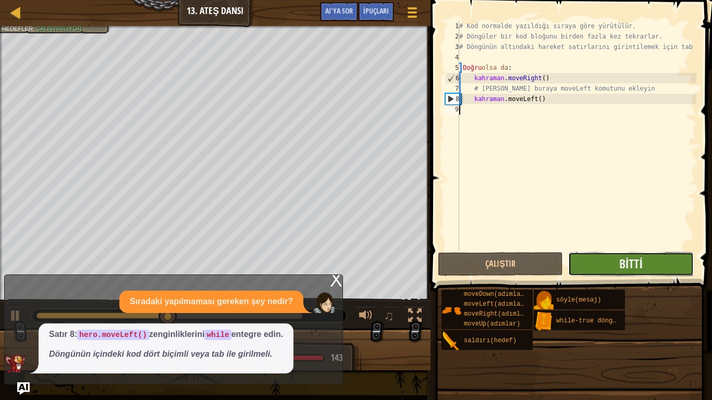
click at [655, 265] on button "Bitti" at bounding box center [630, 264] width 125 height 24
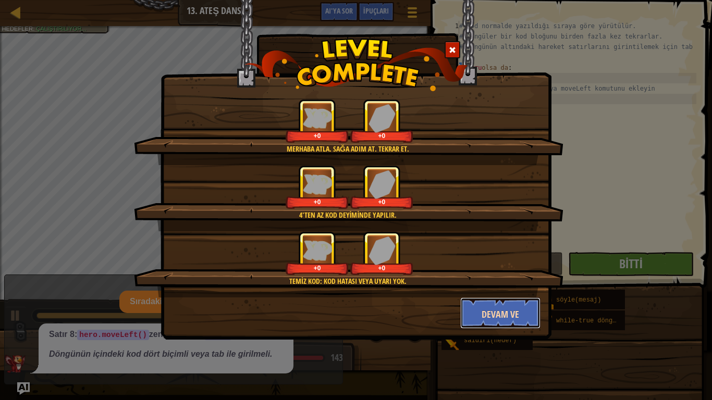
click at [512, 315] on font "Devam ve" at bounding box center [501, 314] width 38 height 13
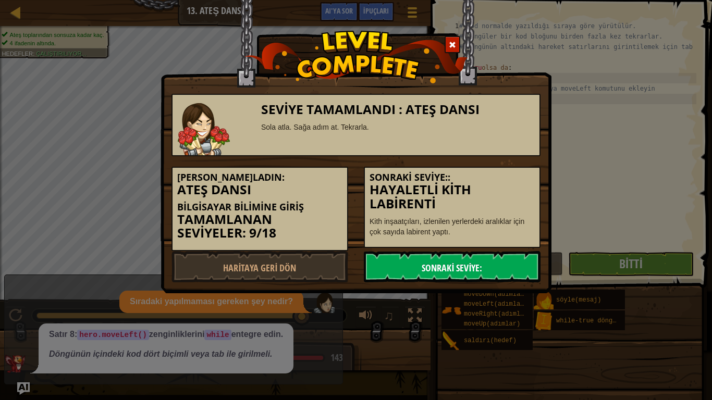
click at [464, 262] on font "Sonraki Seviye:" at bounding box center [452, 268] width 60 height 13
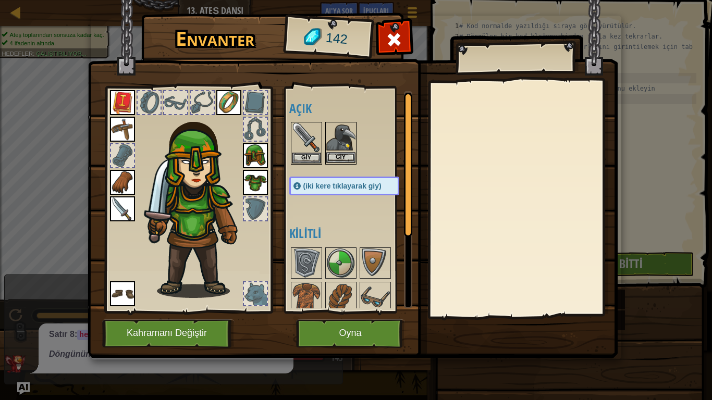
click at [344, 144] on img at bounding box center [340, 137] width 29 height 29
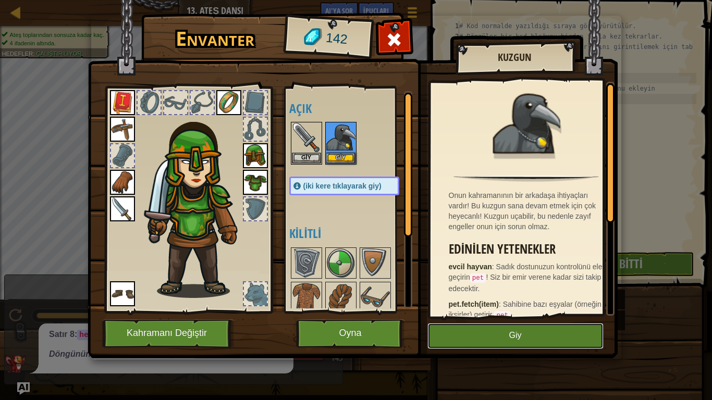
click at [515, 334] on font "Giy" at bounding box center [515, 335] width 13 height 9
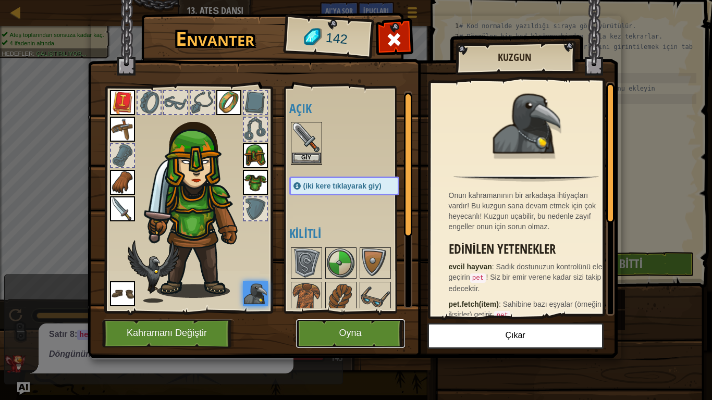
click at [370, 333] on button "Oyna" at bounding box center [350, 333] width 109 height 29
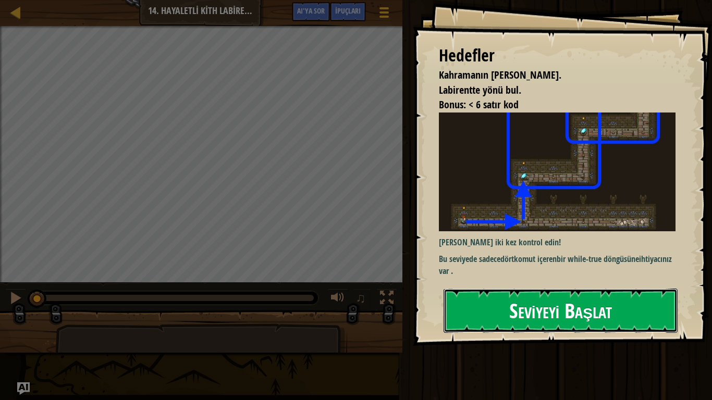
click at [584, 303] on font "Seviyeyi Başlat" at bounding box center [560, 311] width 103 height 28
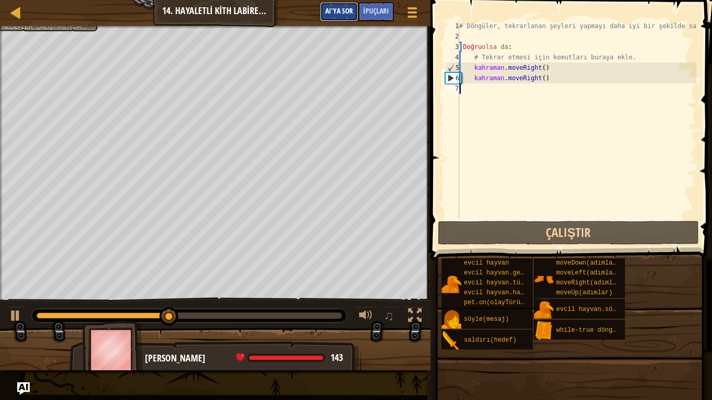
click at [349, 8] on font "AI'ya sor" at bounding box center [339, 11] width 28 height 10
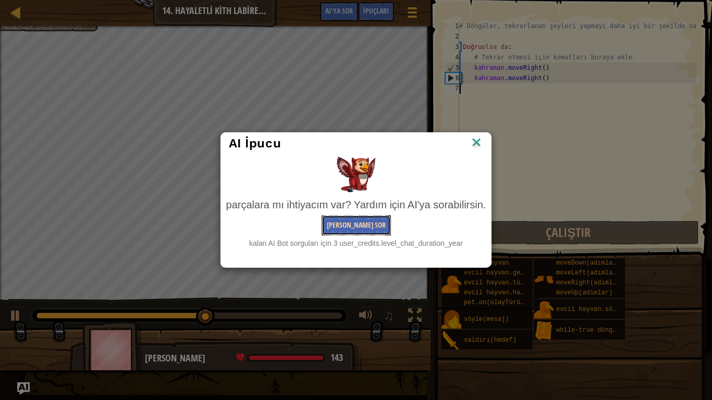
click at [367, 226] on font "[PERSON_NAME] Sor" at bounding box center [356, 225] width 59 height 10
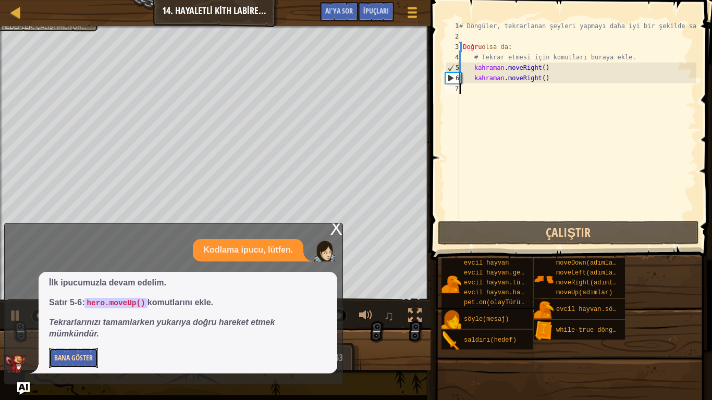
click at [81, 334] on button "Bana Göster" at bounding box center [73, 358] width 49 height 20
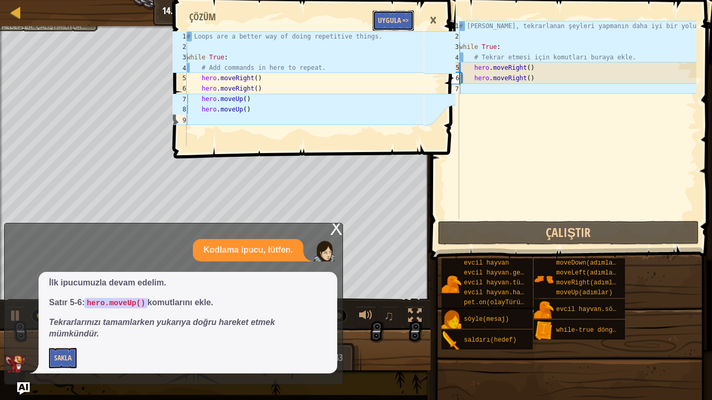
click at [393, 17] on font "Uygula =>" at bounding box center [393, 20] width 31 height 10
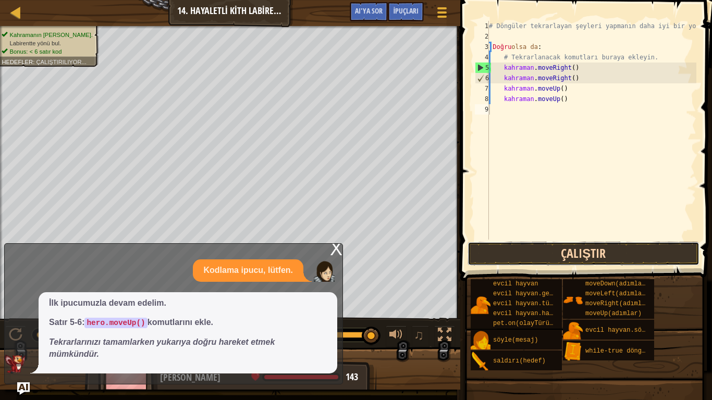
click at [590, 254] on button "Çalıştır" at bounding box center [583, 254] width 232 height 24
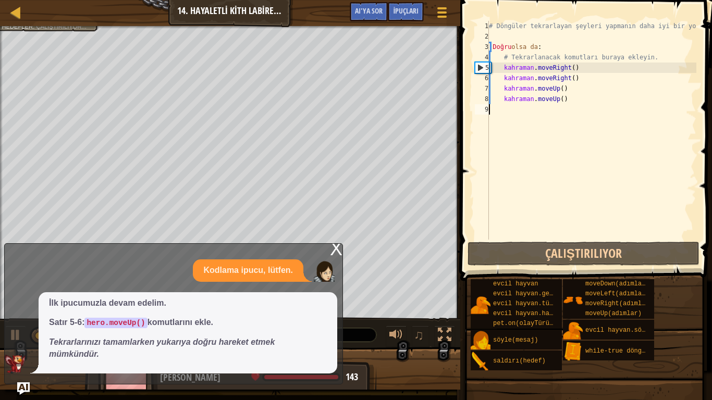
click at [338, 248] on font "X" at bounding box center [336, 248] width 13 height 21
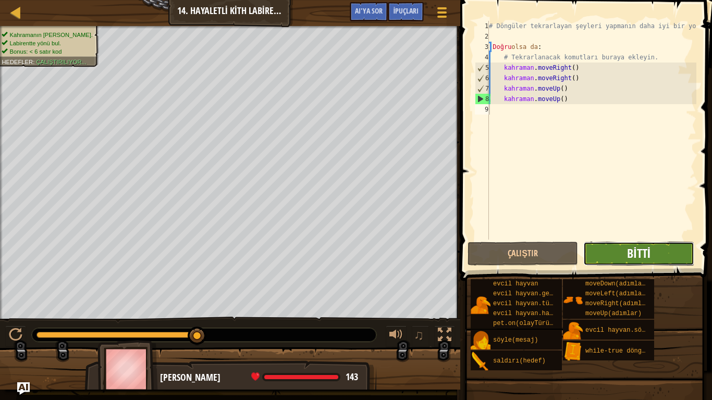
click at [637, 257] on font "Bitti" at bounding box center [638, 253] width 23 height 17
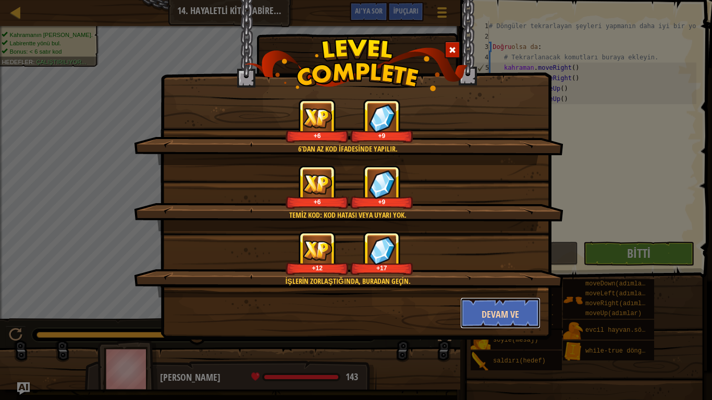
click at [497, 315] on font "Devam ve" at bounding box center [501, 314] width 38 height 13
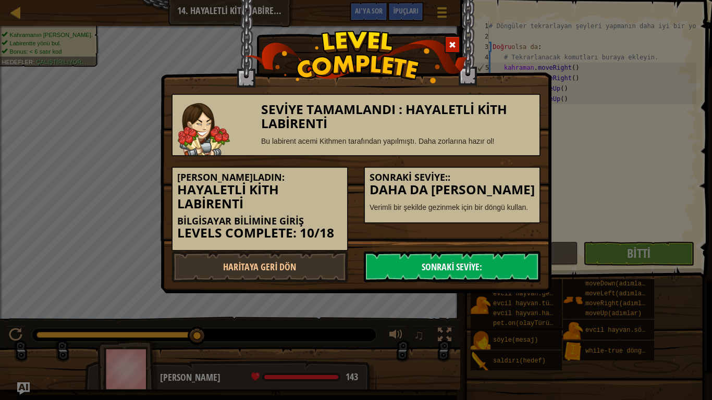
click at [475, 257] on link "Sonraki Seviye:" at bounding box center [452, 266] width 177 height 31
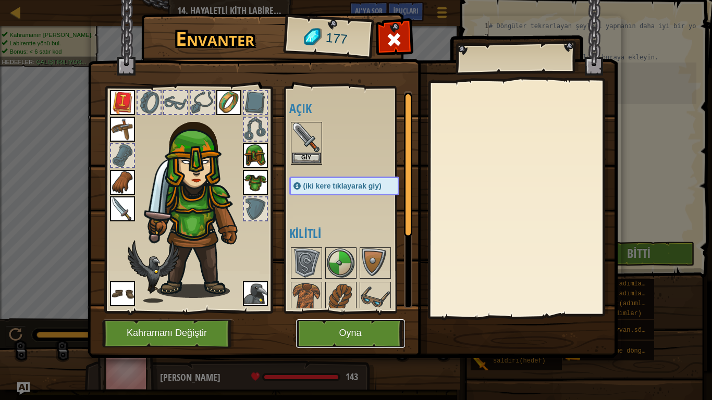
click at [375, 331] on button "Oyna" at bounding box center [350, 333] width 109 height 29
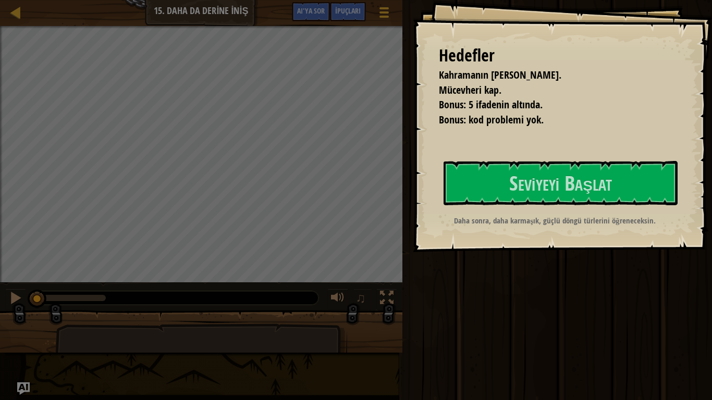
click at [584, 154] on div "[PERSON_NAME] hayatta kalmalı. Mücevheri kap. Bonus: 5 ifadenin altında. Bonus:…" at bounding box center [562, 126] width 299 height 252
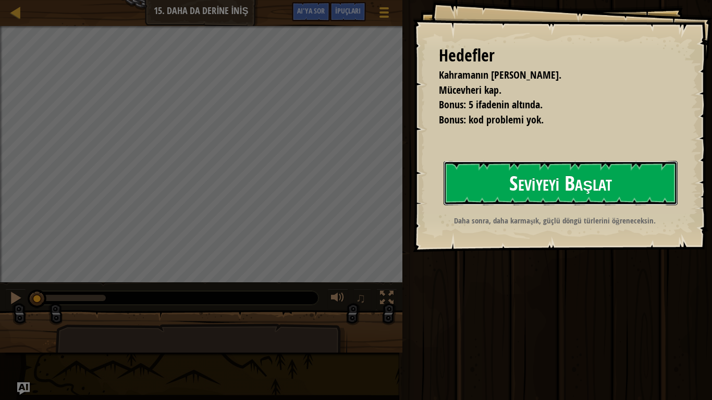
click at [582, 169] on font "Seviyeyi Başlat" at bounding box center [560, 183] width 103 height 28
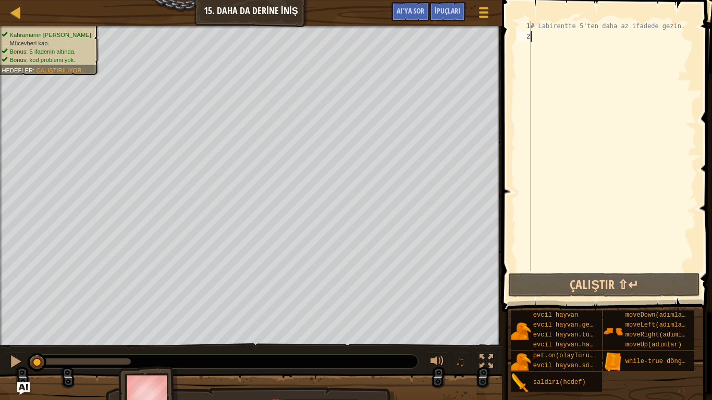
click at [528, 32] on div "2" at bounding box center [523, 36] width 14 height 10
type textarea "h"
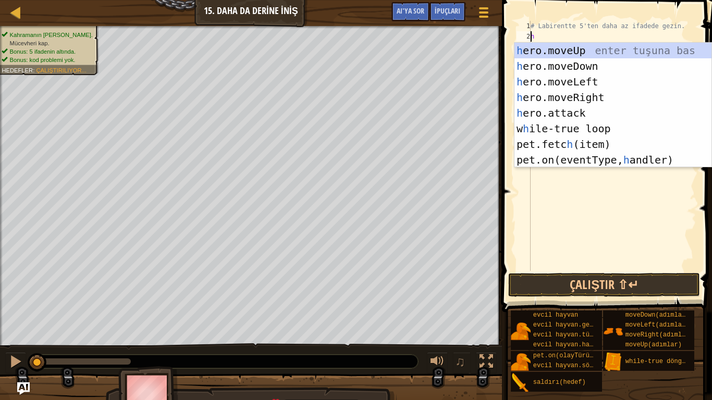
scroll to position [5, 0]
click at [570, 96] on div "h ero.moveUp enter tuşuna bas h ero.moveDown enter tuşuna bas h ero.moveLeft en…" at bounding box center [612, 121] width 197 height 156
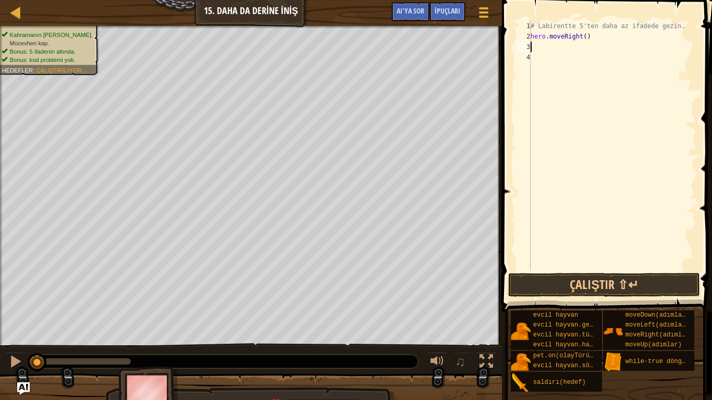
click at [582, 35] on div "# Labirentte 5'ten daha az ifadede gezin. hero . moveRight ( )" at bounding box center [612, 156] width 168 height 271
type textarea "hero.moveRight()"
click at [581, 36] on div "# Labirentte 5'ten daha az ifadede gezin. hero . moveRight ( )" at bounding box center [612, 156] width 168 height 271
click at [532, 50] on div "# Labirentte 5'ten daha az ifadede gezin. kahraman . moveRight ( )" at bounding box center [612, 156] width 168 height 271
type textarea "h"
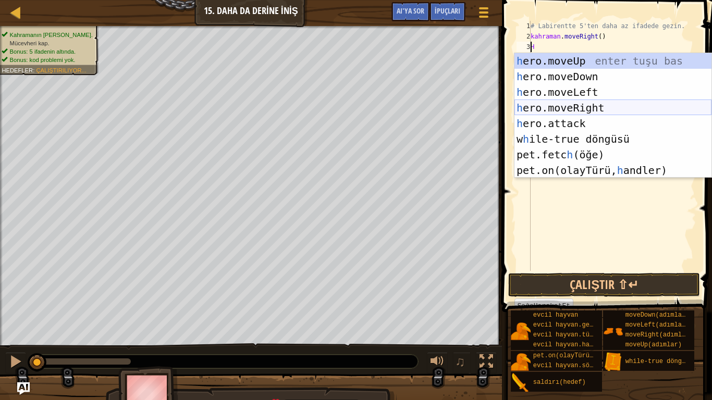
click at [566, 107] on div "h ero.moveUp enter tuşu bas h ero.moveDown tuşuna bas h ero.moveLeft tuşuna bas…" at bounding box center [612, 131] width 197 height 156
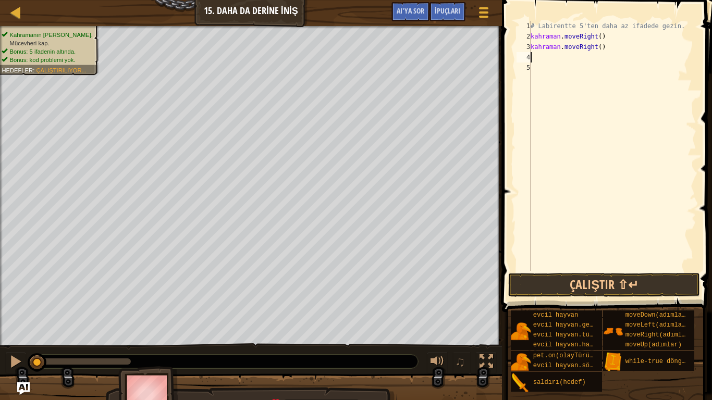
type textarea "h"
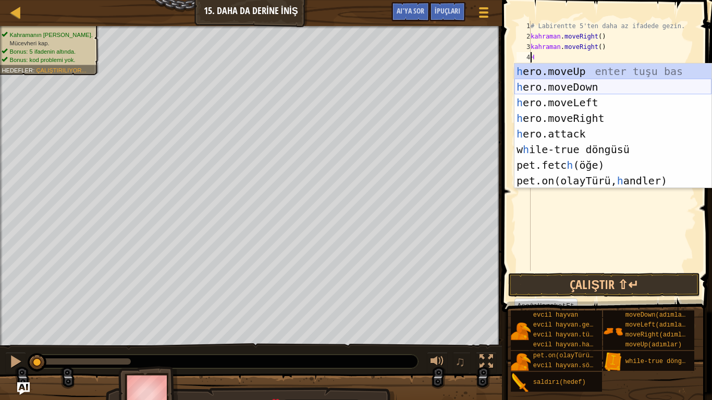
click at [591, 87] on div "h ero.moveUp enter tuşu bas h ero.moveDown tuşuna bas h ero.moveLeft tuşuna bas…" at bounding box center [612, 142] width 197 height 156
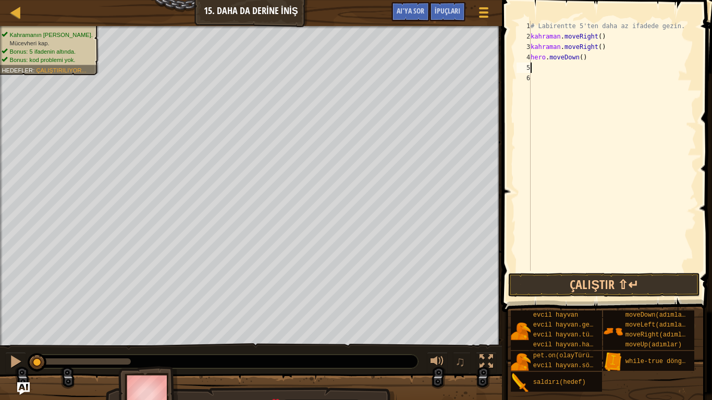
click at [530, 66] on div "5" at bounding box center [523, 68] width 14 height 10
click at [527, 68] on font "5" at bounding box center [528, 67] width 4 height 7
type textarea "h"
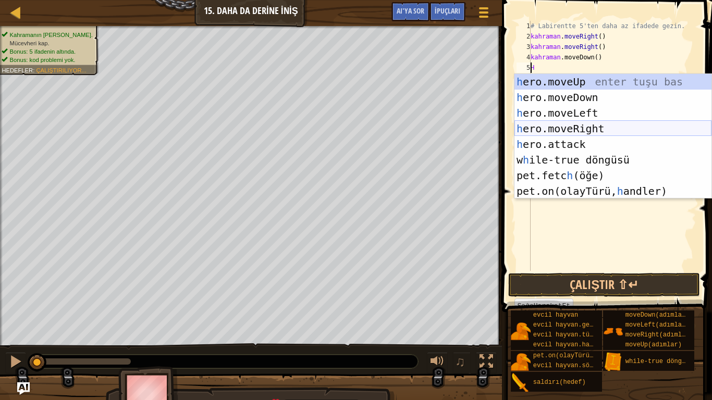
click at [585, 126] on div "h ero.moveUp enter tuşu bas h ero.moveDown tuşuna bas h ero.moveLeft tuşuna bas…" at bounding box center [612, 152] width 197 height 156
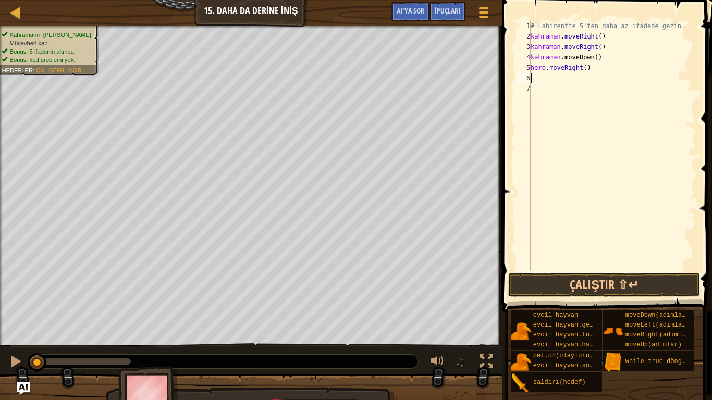
type textarea "h"
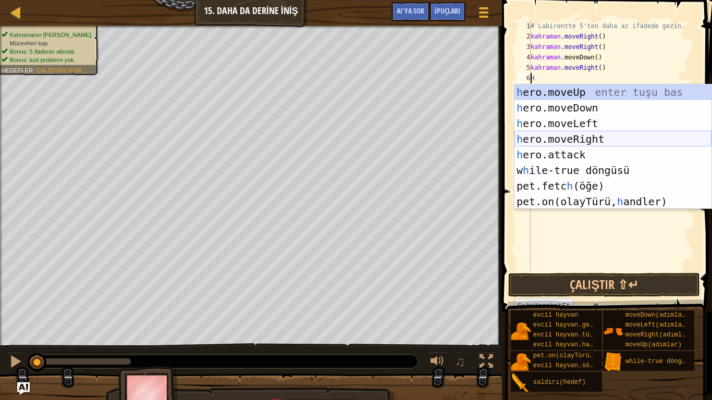
click at [570, 138] on div "h ero.moveUp enter tuşu bas h ero.moveDown tuşuna bas h ero.moveLeft tuşuna bas…" at bounding box center [612, 162] width 197 height 156
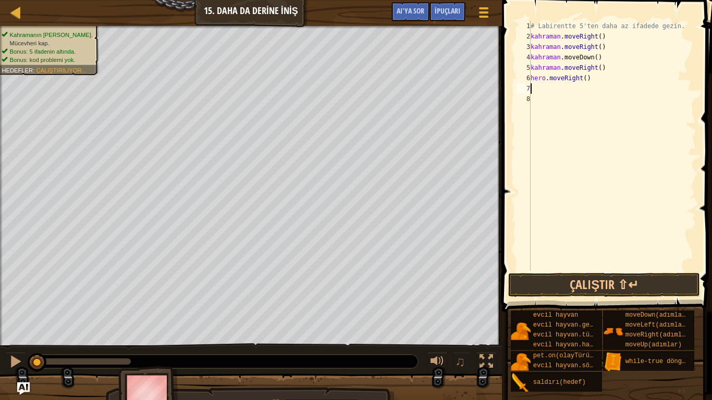
type textarea "h"
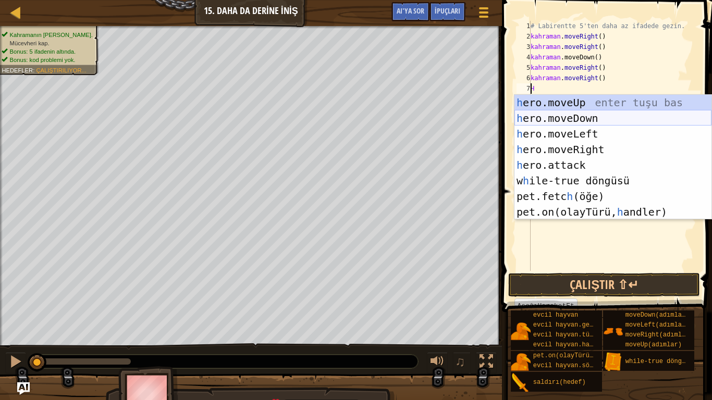
click at [571, 116] on div "h ero.moveUp enter tuşu bas h ero.moveDown tuşuna bas h ero.moveLeft tuşuna bas…" at bounding box center [612, 173] width 197 height 156
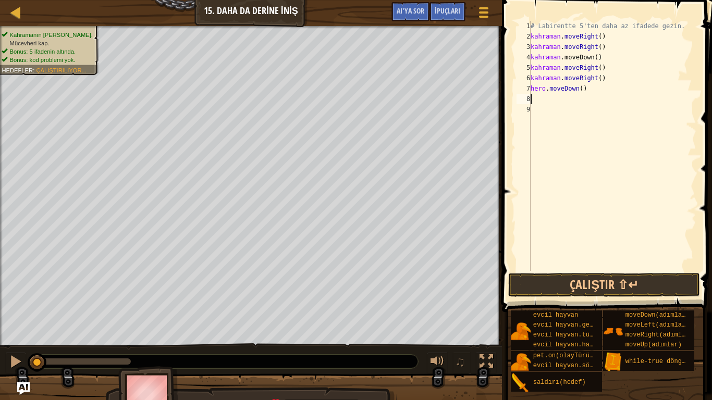
type textarea "h"
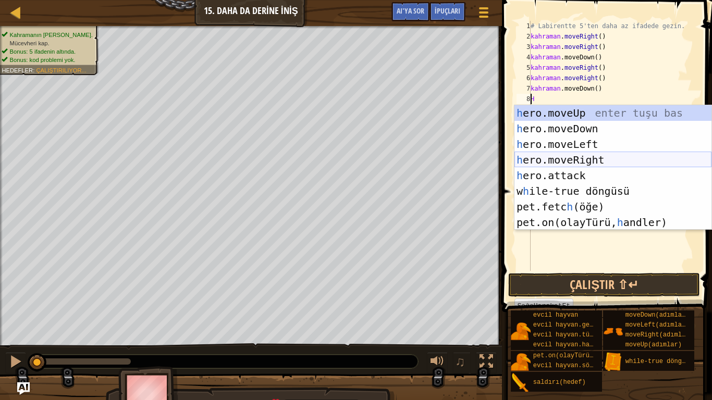
click at [554, 155] on div "h ero.moveUp enter tuşu bas h ero.moveDown tuşuna bas h ero.moveLeft tuşuna bas…" at bounding box center [612, 183] width 197 height 156
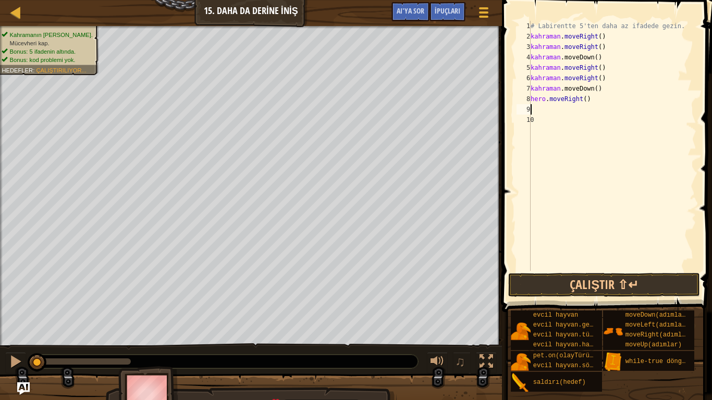
type textarea "h"
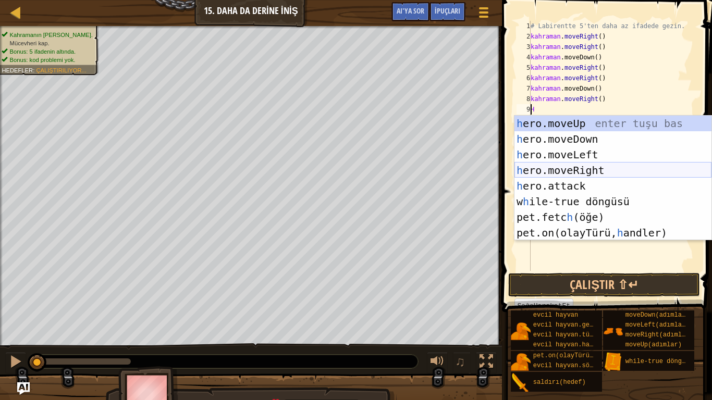
click at [573, 169] on div "h ero.moveUp enter tuşu bas h ero.moveDown tuşuna bas h ero.moveLeft tuşuna bas…" at bounding box center [612, 194] width 197 height 156
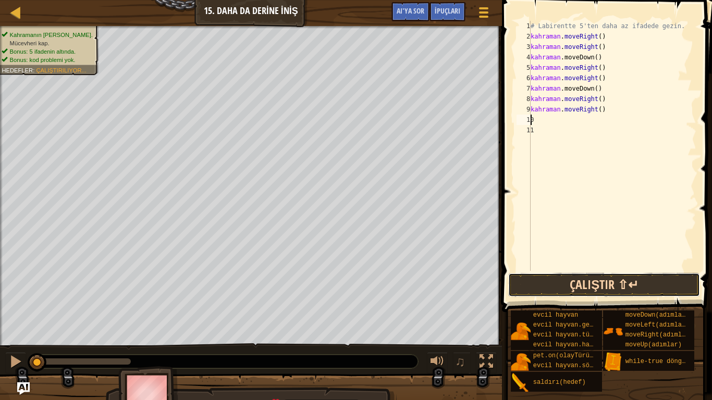
click at [626, 281] on button "Çalıştır ⇧↵" at bounding box center [604, 285] width 192 height 24
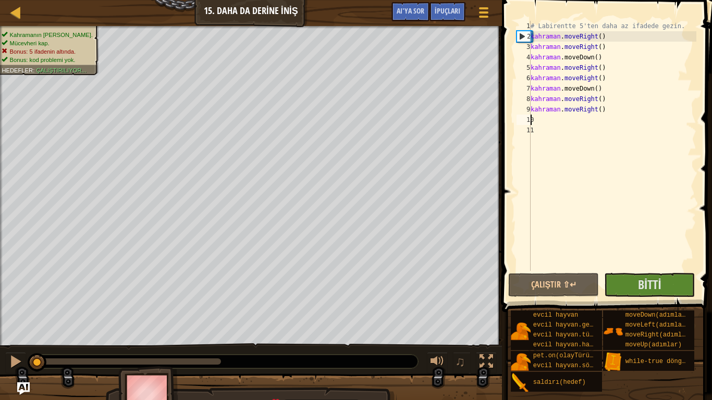
click at [608, 38] on div "# Labirentte 5'ten daha az ifadede gezin. kahraman . moveRight ( ) kahraman . m…" at bounding box center [612, 156] width 168 height 271
type textarea "hero.moveRight()"
click at [608, 46] on div "# Labirentte 5'ten daha az ifadede gezin. kahraman . moveRight ( ) kahraman . m…" at bounding box center [612, 156] width 168 height 271
click at [411, 4] on button "AI'ya sor" at bounding box center [410, 11] width 38 height 19
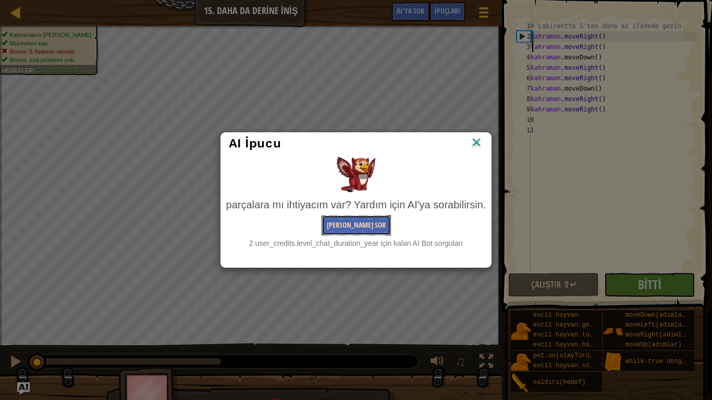
click at [367, 220] on button "[PERSON_NAME] Sor" at bounding box center [356, 225] width 69 height 20
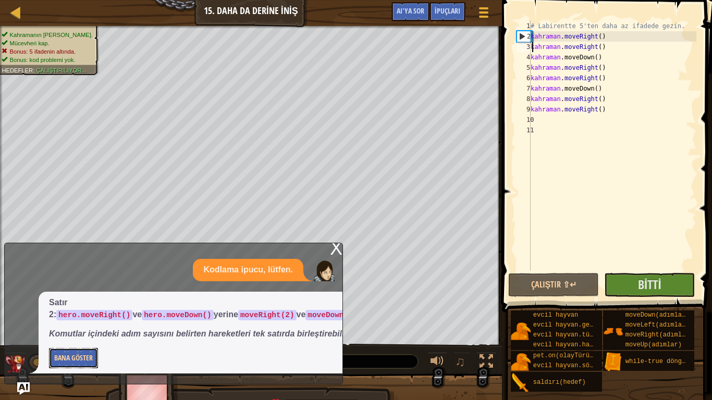
click at [60, 334] on font "Bana Göster" at bounding box center [73, 358] width 39 height 10
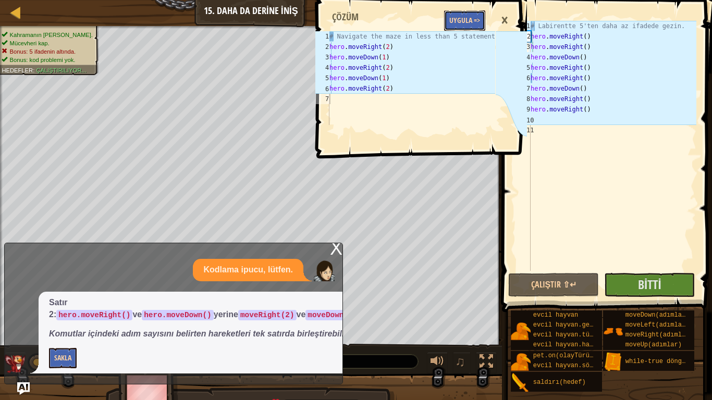
click at [476, 18] on font "Uygula =>" at bounding box center [464, 20] width 31 height 10
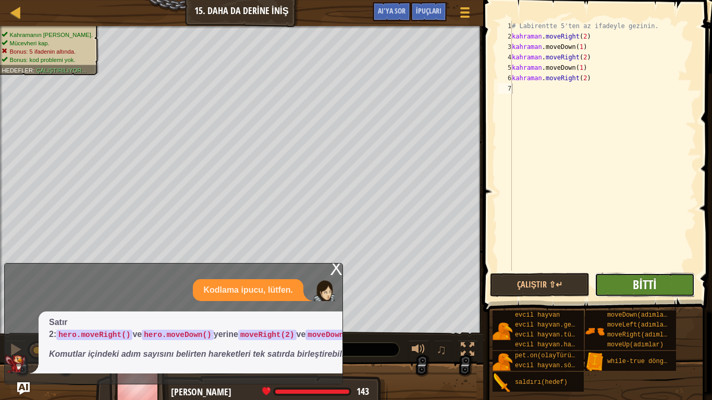
click at [648, 282] on font "Bitti" at bounding box center [644, 284] width 23 height 17
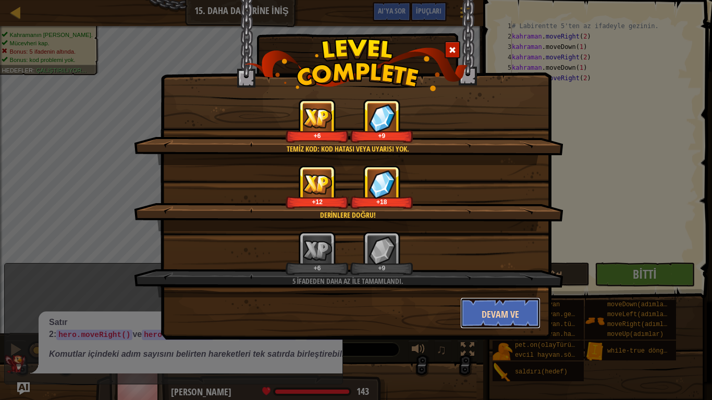
click at [498, 315] on font "Devam ve" at bounding box center [501, 314] width 38 height 13
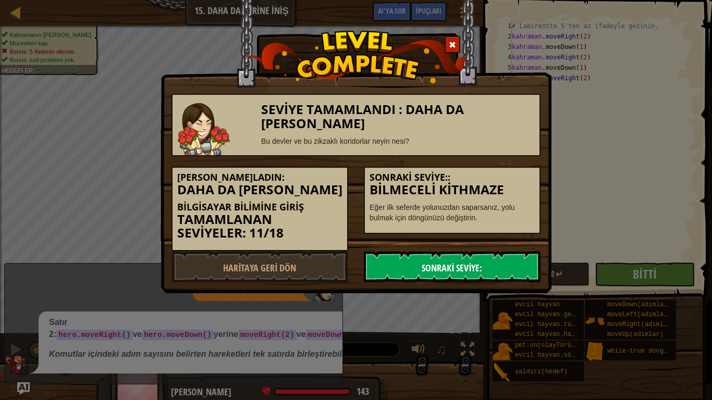
click at [453, 265] on font "Sonraki Seviye:" at bounding box center [452, 268] width 60 height 13
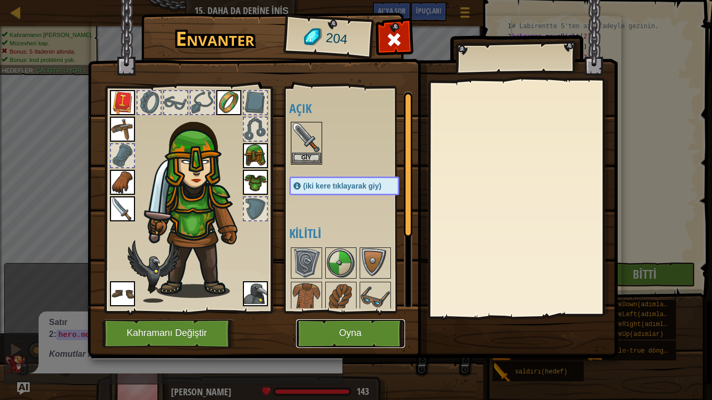
click at [366, 330] on button "Oyna" at bounding box center [350, 333] width 109 height 29
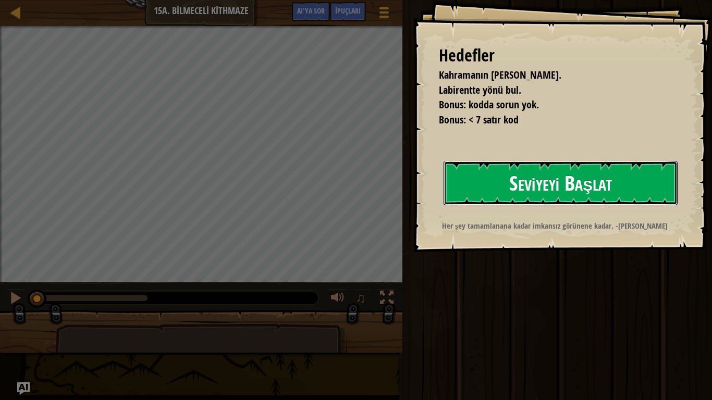
click at [548, 190] on font "Seviyeyi Başlat" at bounding box center [560, 183] width 103 height 28
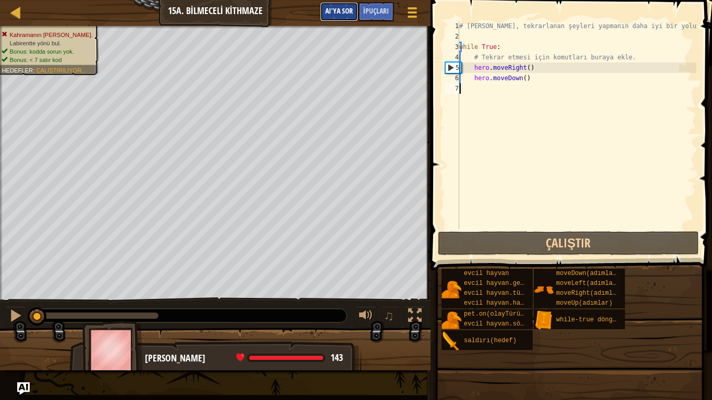
click at [327, 8] on font "AI'ya sor" at bounding box center [339, 11] width 28 height 10
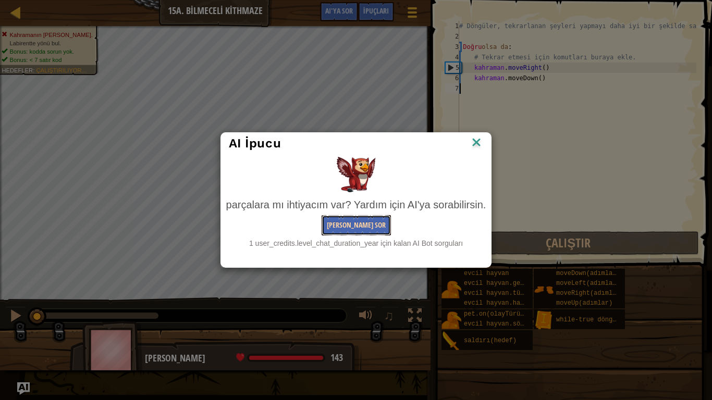
click at [367, 231] on button "[PERSON_NAME] Sor" at bounding box center [356, 225] width 69 height 20
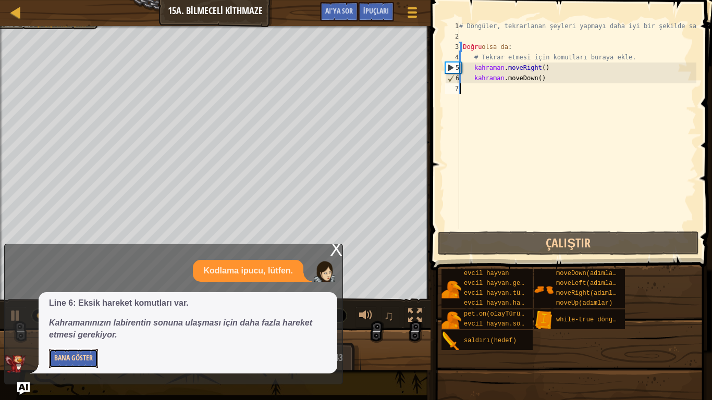
click at [78, 334] on button "Bana Göster" at bounding box center [73, 358] width 49 height 19
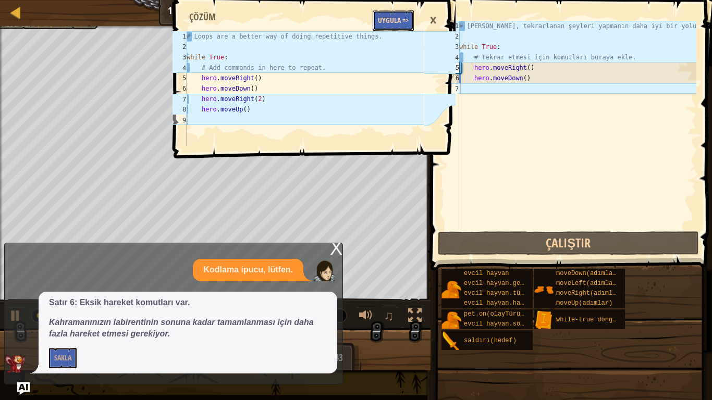
click at [382, 16] on font "Uygula =>" at bounding box center [393, 20] width 31 height 10
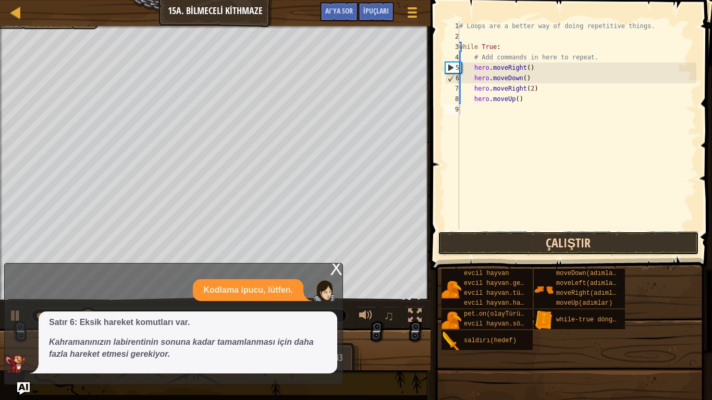
click at [533, 241] on button "Çalıştır" at bounding box center [568, 243] width 261 height 24
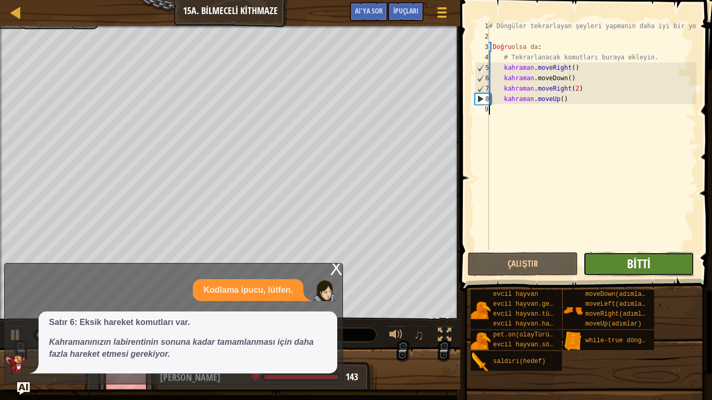
click at [648, 265] on font "Bitti" at bounding box center [638, 263] width 23 height 17
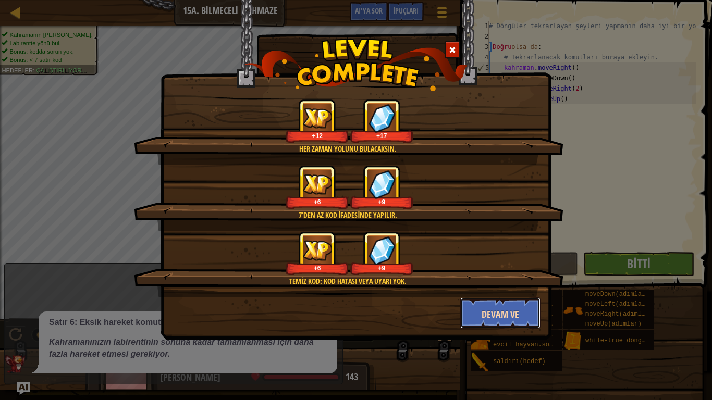
click at [506, 314] on font "Devam ve" at bounding box center [501, 314] width 38 height 13
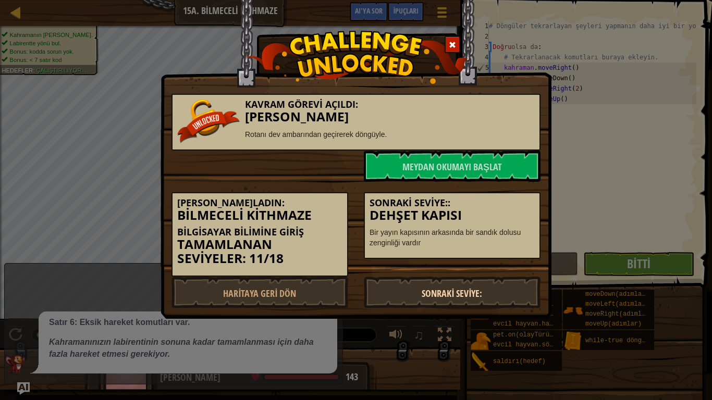
click at [462, 292] on font "Sonraki Seviye:" at bounding box center [452, 293] width 60 height 13
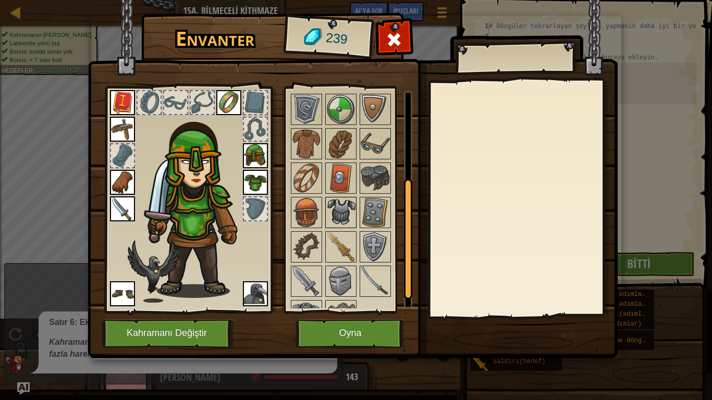
scroll to position [178, 0]
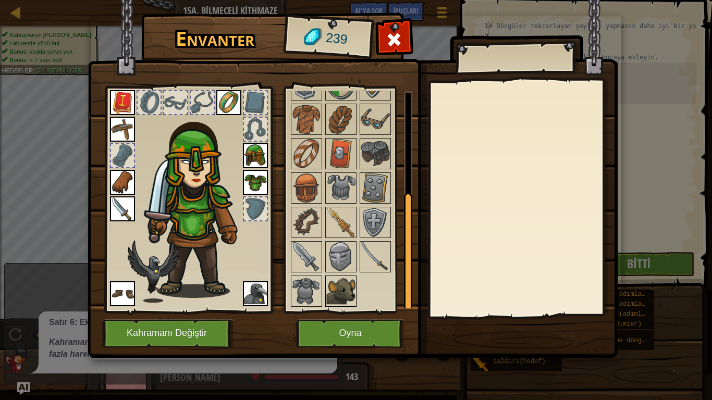
click at [345, 283] on img at bounding box center [340, 291] width 29 height 29
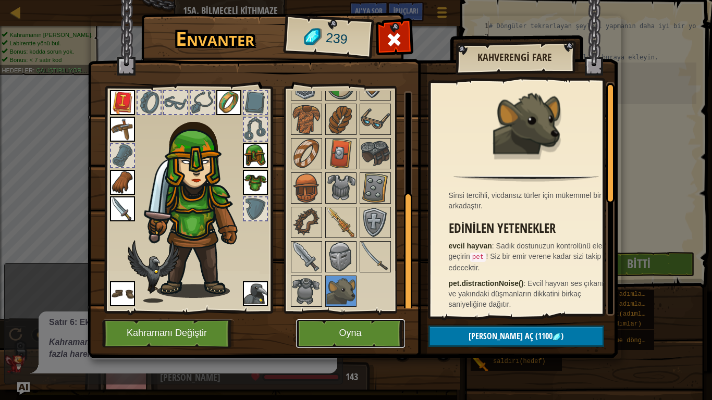
click at [371, 334] on button "Oyna" at bounding box center [350, 333] width 109 height 29
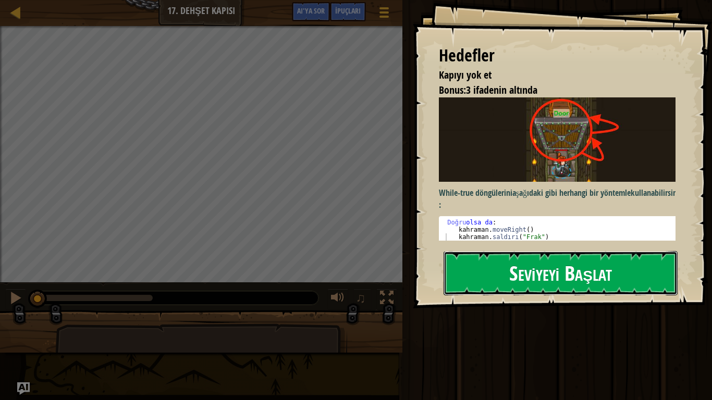
click at [522, 264] on font "Seviyeyi Başlat" at bounding box center [560, 273] width 103 height 28
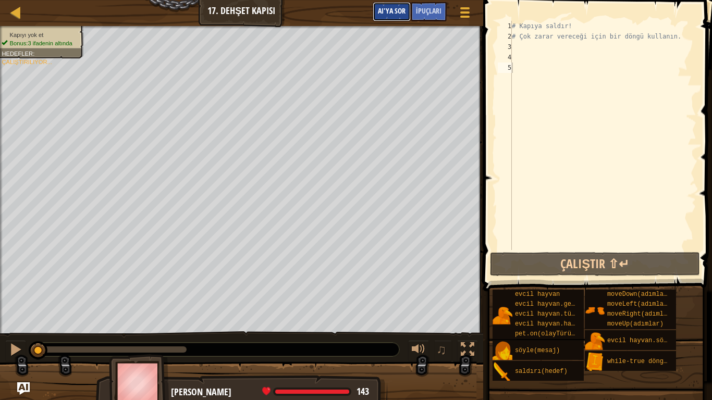
click at [402, 9] on font "AI'ya sor" at bounding box center [392, 11] width 28 height 10
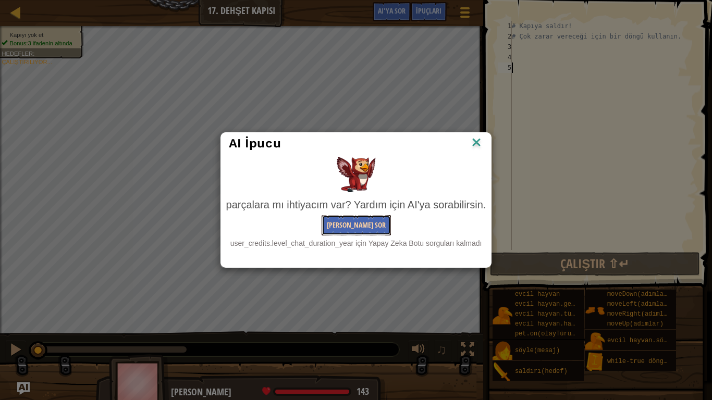
click at [351, 219] on button "[PERSON_NAME] Sor" at bounding box center [356, 225] width 69 height 20
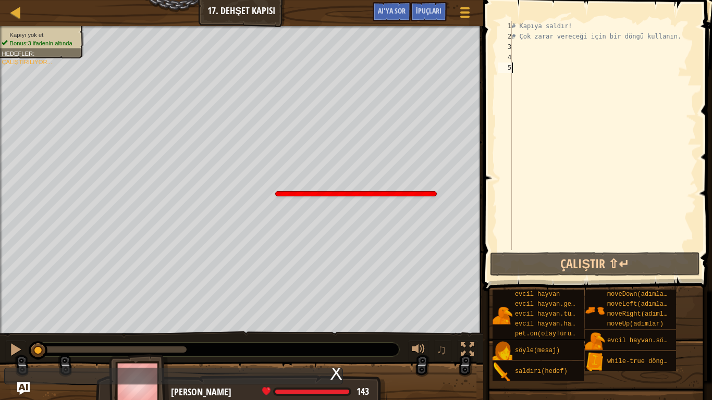
click at [434, 194] on div "yıl için kredi kalmadı. 10 kredi tüketildi." at bounding box center [356, 200] width 161 height 17
click at [513, 49] on div "# Kapıya saldır! # Çok zarar vereceği için bir döngü kullanın." at bounding box center [603, 146] width 187 height 250
type textarea "h"
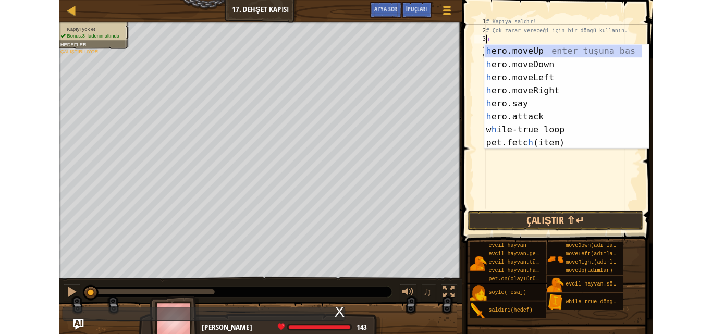
scroll to position [5, 0]
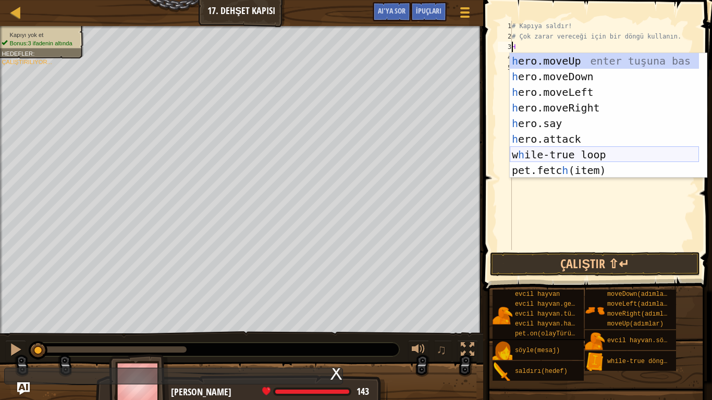
click at [561, 152] on div "h ero.moveUp enter tuşuna bas h ero.moveDown enter tuşuna bas h ero.moveLeft en…" at bounding box center [604, 131] width 189 height 156
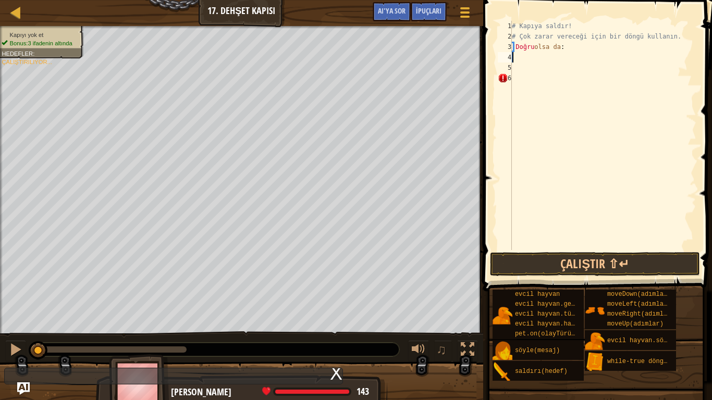
click at [567, 48] on div "# Kapıya saldır! # Çok zarar vereceği için bir döngü kullanın. Doğru olsa da :" at bounding box center [603, 146] width 187 height 250
type textarea "w"
click at [430, 8] on font "İpuçları" at bounding box center [429, 11] width 26 height 10
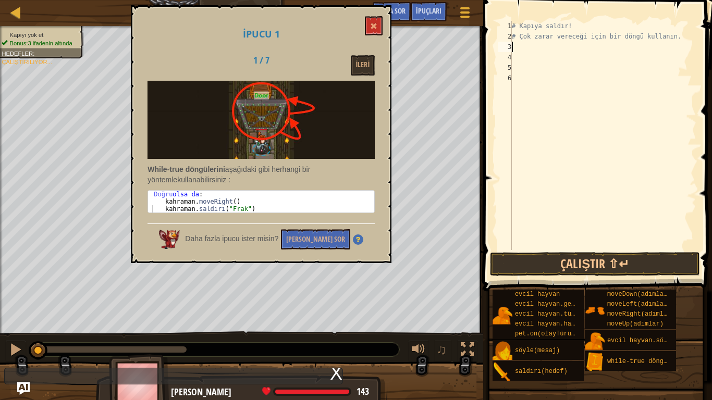
click at [510, 45] on font "3" at bounding box center [510, 46] width 4 height 7
type textarea "h"
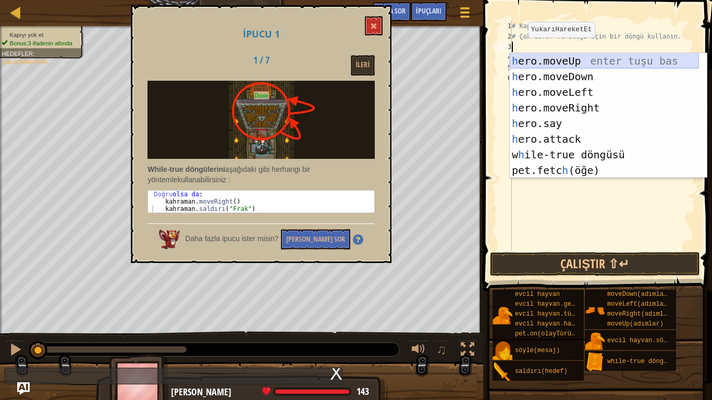
type textarea "m"
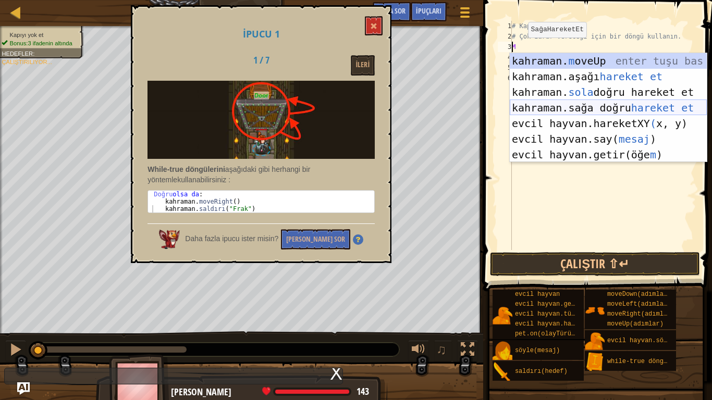
click at [559, 105] on div "kahraman. m oveUp enter tuşu bas kahraman. aşağı hareket et tuşuna bas kahraman…" at bounding box center [608, 123] width 197 height 141
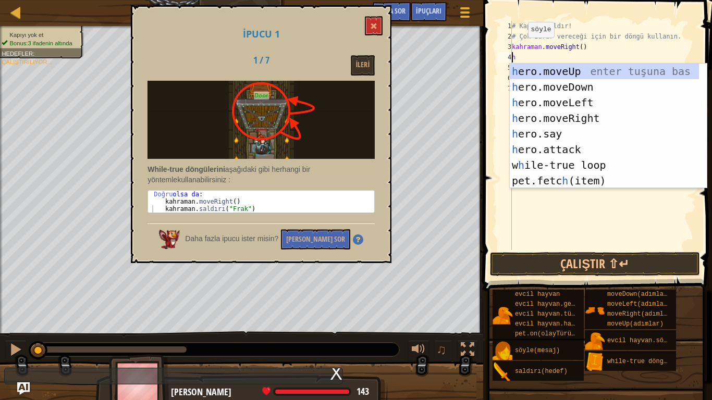
click at [555, 148] on div "h ero.moveUp enter tuşuna bas h ero.moveDown enter tuşuna bas h ero.moveLeft en…" at bounding box center [604, 142] width 189 height 156
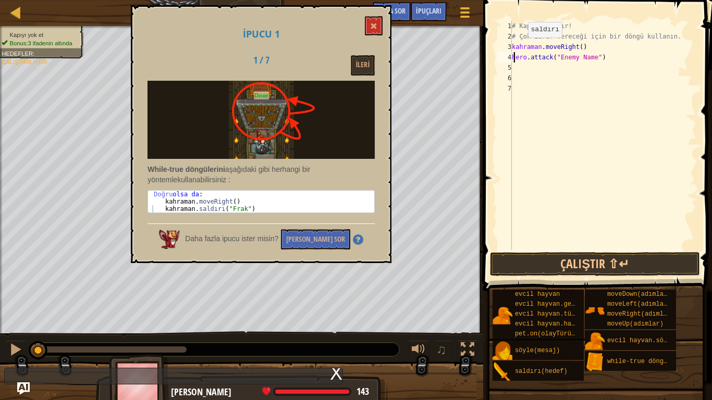
type textarea "hero.attack("Enemy Name")"
click at [622, 58] on div "# Kapıya saldır! # Çok zarar vereceği için bir döngü kullanın. kahraman . moveR…" at bounding box center [603, 146] width 187 height 250
click at [621, 57] on div "# Kapıya saldır! # Çok zarar vereceği için bir döngü kullanın. kahraman . moveR…" at bounding box center [603, 146] width 187 height 250
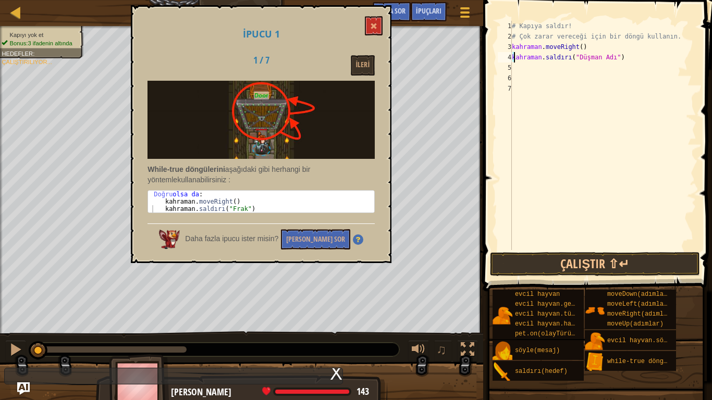
click at [620, 57] on div "# Kapıya saldır! # Çok zarar vereceği için bir döngü kullanın. kahraman . moveR…" at bounding box center [603, 146] width 187 height 250
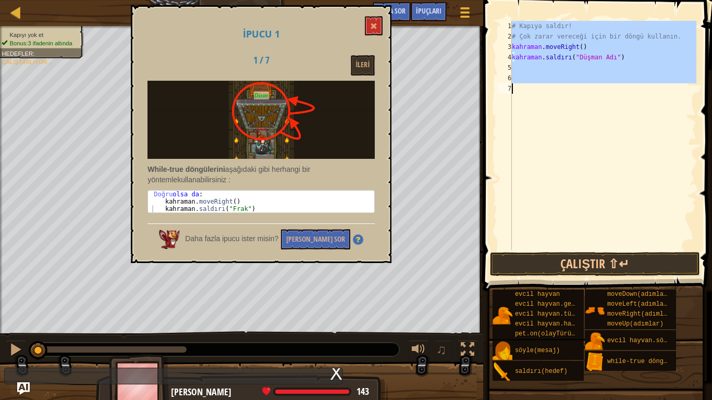
click at [617, 56] on div "# Kapıya saldır! # Çok zarar vereceği için bir döngü kullanın. kahraman . moveR…" at bounding box center [603, 135] width 187 height 229
click at [617, 56] on div "# Kapıya saldır! # Çok zarar vereceği için bir döngü kullanın. kahraman . moveR…" at bounding box center [603, 146] width 187 height 250
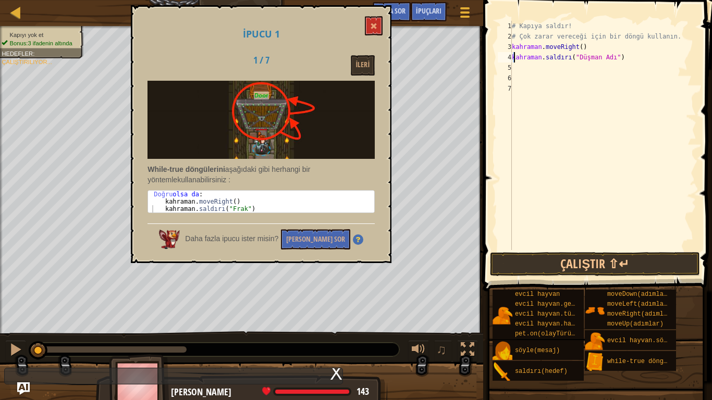
click at [617, 56] on div "# Kapıya saldır! # Çok zarar vereceği için bir döngü kullanın. kahraman . moveR…" at bounding box center [603, 146] width 187 height 250
type textarea "hero.attack("Enemy Name")"
drag, startPoint x: 618, startPoint y: 56, endPoint x: 650, endPoint y: 113, distance: 64.9
click at [650, 113] on div "# Kapıya saldır! # Çok zarar vereceği için bir döngü kullanın. kahraman . moveR…" at bounding box center [603, 146] width 187 height 250
click at [621, 57] on div "# Kapıya saldır! # Çok zarar vereceği için bir döngü kullanın. kahraman . moveR…" at bounding box center [603, 146] width 187 height 250
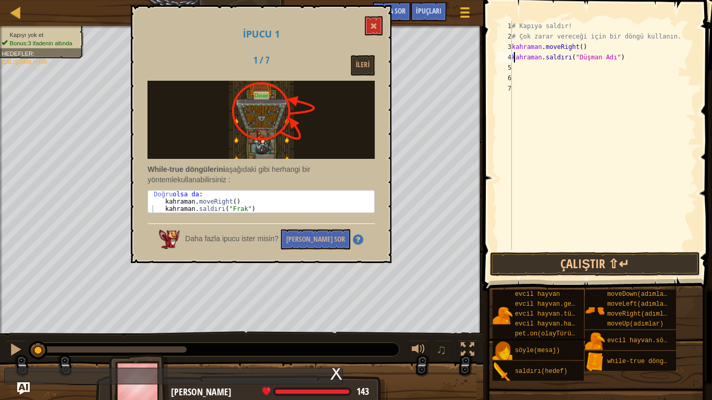
click at [622, 57] on div "# Kapıya saldır! # Çok zarar vereceği için bir döngü kullanın. kahraman . moveR…" at bounding box center [603, 146] width 187 height 250
click at [619, 59] on div "# Kapıya saldır! # Çok zarar vereceği için bir döngü kullanın. kahraman . moveR…" at bounding box center [603, 146] width 187 height 250
click at [620, 58] on div "# Kapıya saldır! # Çok zarar vereceği için bir döngü kullanın. kahraman . moveR…" at bounding box center [603, 146] width 187 height 250
click at [621, 57] on div "# Kapıya saldır! # Çok zarar vereceği için bir döngü kullanın. kahraman . moveR…" at bounding box center [603, 146] width 187 height 250
click at [621, 57] on div "# Kapıya saldır! # Çok zarar vereceği için bir döngü kullanın. kahraman . moveR…" at bounding box center [603, 135] width 187 height 229
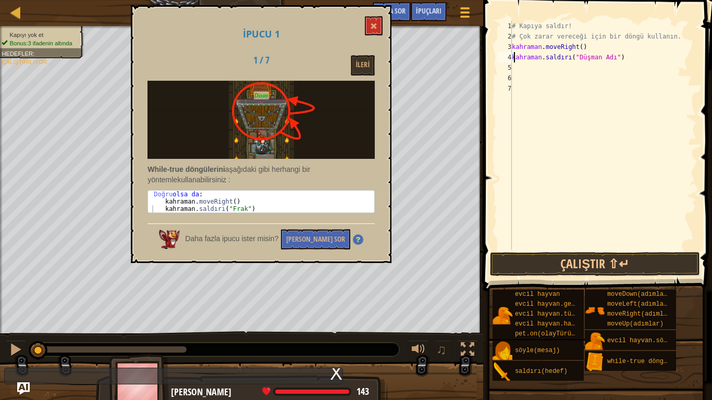
click at [621, 57] on div "# Kapıya saldır! # Çok zarar vereceği için bir döngü kullanın. kahraman . moveR…" at bounding box center [603, 146] width 187 height 250
type textarea "hero.attack("Enemy Name")"
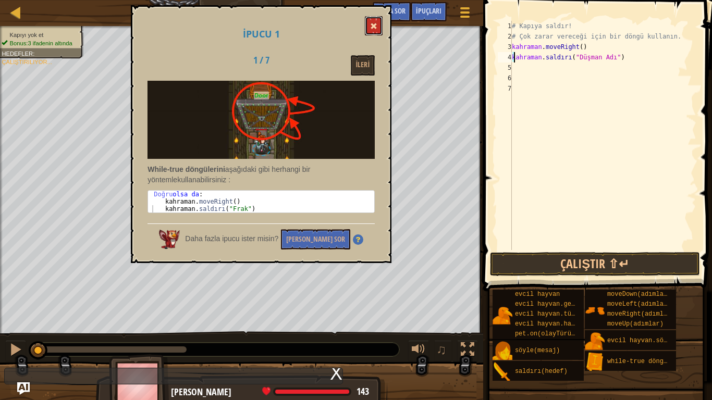
click at [374, 18] on button at bounding box center [374, 25] width 18 height 19
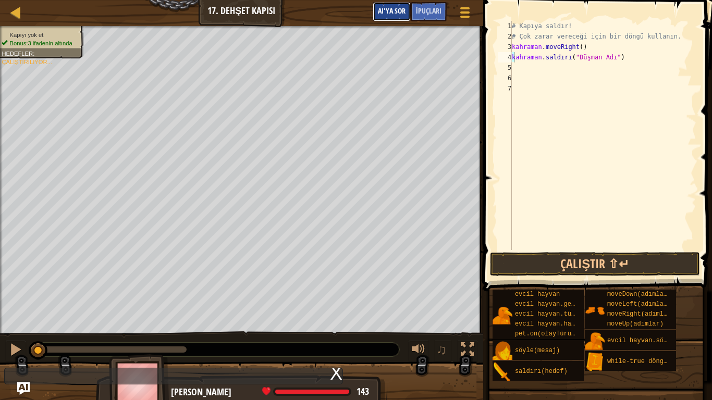
click at [385, 7] on font "AI'ya sor" at bounding box center [392, 11] width 28 height 10
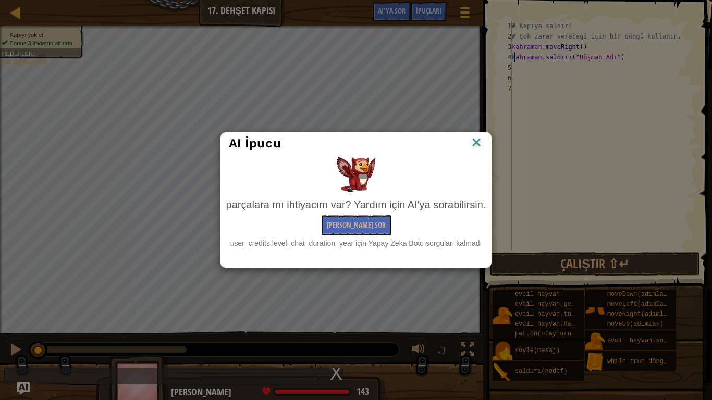
click at [475, 144] on img at bounding box center [477, 143] width 14 height 16
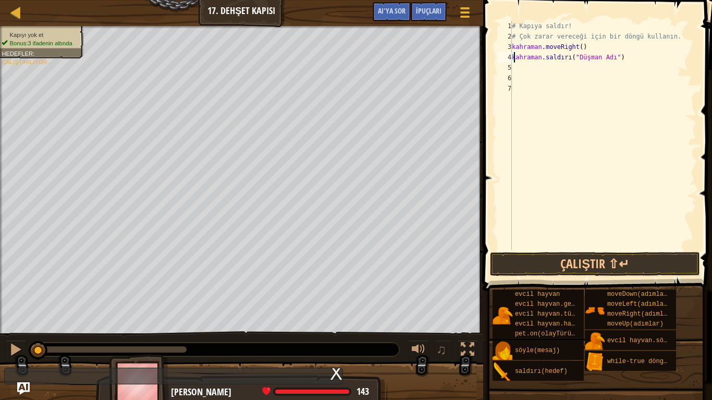
click at [618, 55] on div "# Kapıya saldır! # Çok zarar vereceği için bir döngü kullanın. kahraman . moveR…" at bounding box center [603, 146] width 187 height 250
click at [617, 58] on div "# Kapıya saldır! # Çok zarar vereceği için bir döngü kullanın. kahraman . moveR…" at bounding box center [603, 146] width 187 height 250
click at [618, 59] on div "# Kapıya saldır! # Çok zarar vereceği için bir döngü kullanın. kahraman . moveR…" at bounding box center [603, 146] width 187 height 250
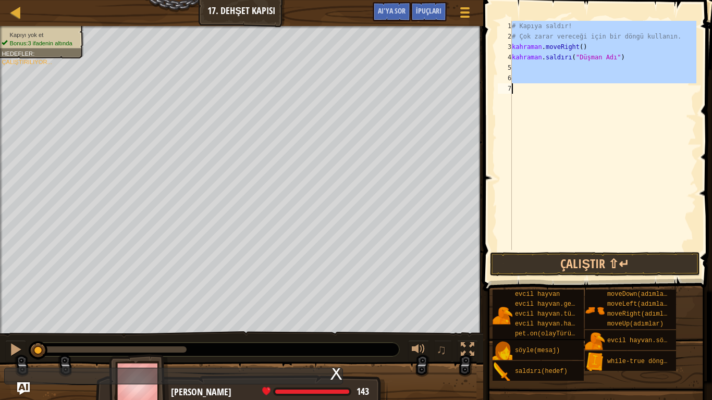
click at [583, 101] on div "# Kapıya saldır! # Çok zarar vereceği için bir döngü kullanın. kahraman . moveR…" at bounding box center [603, 135] width 187 height 229
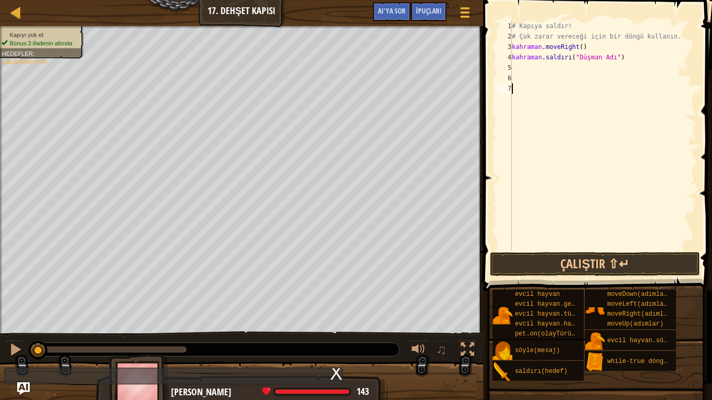
type textarea "hero.attack("Enemy Name")"
drag, startPoint x: 621, startPoint y: 58, endPoint x: 666, endPoint y: 108, distance: 67.2
click at [666, 108] on div "# Kapıya saldır! # Çok zarar vereceği için bir döngü kullanın. kahraman . moveR…" at bounding box center [603, 146] width 187 height 250
click at [434, 10] on font "İpuçları" at bounding box center [429, 11] width 26 height 10
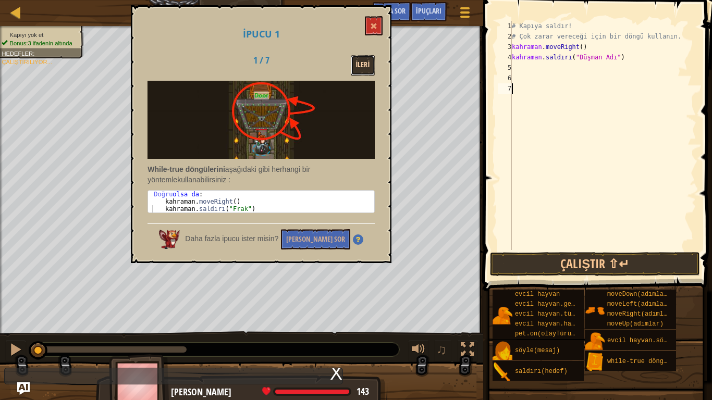
click at [369, 57] on button "İleri" at bounding box center [363, 65] width 24 height 20
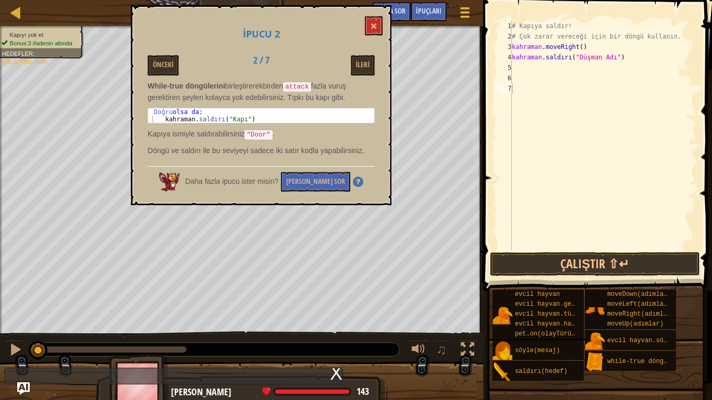
click at [374, 49] on div "İpucu 2 Önceki 2 / 7 İleri While-true döngülerini birleştirerek birden attack f…" at bounding box center [261, 105] width 261 height 200
click at [378, 21] on button at bounding box center [374, 25] width 18 height 19
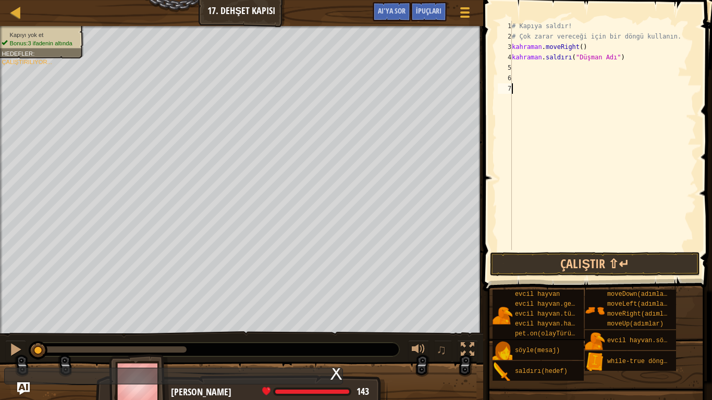
click at [620, 56] on div "# Kapıya saldır! # Çok zarar vereceği için bir döngü kullanın. kahraman . moveR…" at bounding box center [603, 146] width 187 height 250
click at [620, 58] on div "# Kapıya saldır! # Çok zarar vereceği için bir döngü kullanın. kahraman . moveR…" at bounding box center [603, 146] width 187 height 250
click at [620, 58] on div "# Kapıya saldır! # Çok zarar vereceği için bir döngü kullanın. kahraman . moveR…" at bounding box center [603, 135] width 187 height 229
click at [620, 58] on div "# Kapıya saldır! # Çok zarar vereceği için bir döngü kullanın. kahraman . moveR…" at bounding box center [603, 146] width 187 height 250
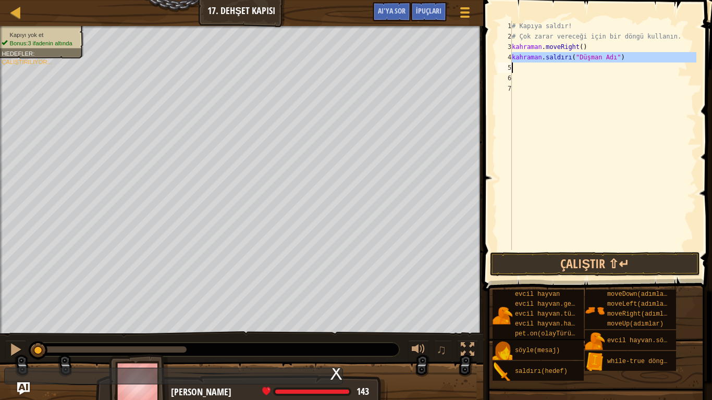
click at [620, 58] on div "# Kapıya saldır! # Çok zarar vereceği için bir döngü kullanın. kahraman . moveR…" at bounding box center [603, 135] width 187 height 229
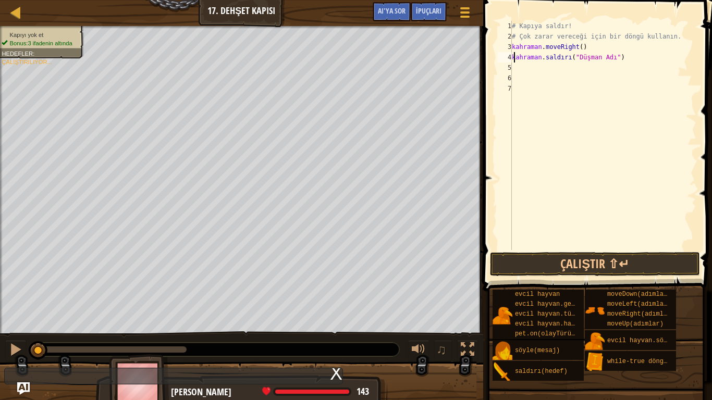
type textarea "hero.attack("Enemy Name")"
click at [602, 143] on div "# Kapıya saldır! # Çok zarar vereceği için bir döngü kullanın. kahraman . moveR…" at bounding box center [603, 146] width 187 height 250
click at [545, 159] on div "# Kapıya saldır! # Çok zarar vereceği için bir döngü kullanın. kahraman . moveR…" at bounding box center [603, 146] width 187 height 250
click at [621, 56] on div "# Kapıya saldır! # Çok zarar vereceği için bir döngü kullanın. kahraman . moveR…" at bounding box center [603, 146] width 187 height 250
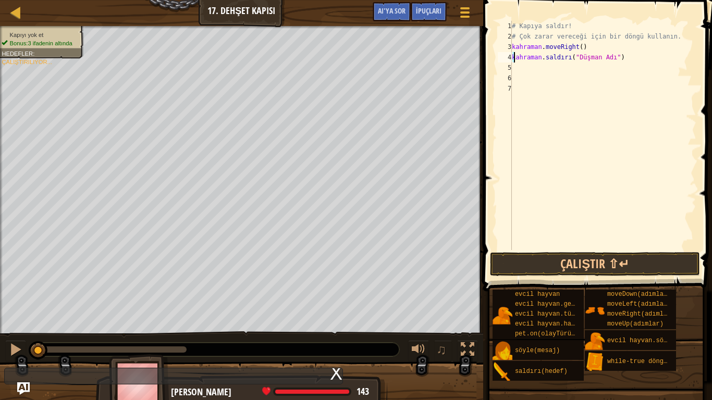
drag, startPoint x: 621, startPoint y: 56, endPoint x: 613, endPoint y: 64, distance: 10.7
click at [613, 64] on div "# Kapıya saldır! # Çok zarar vereceği için bir döngü kullanın. kahraman . moveR…" at bounding box center [603, 146] width 187 height 250
click at [437, 8] on font "İpuçları" at bounding box center [429, 11] width 26 height 10
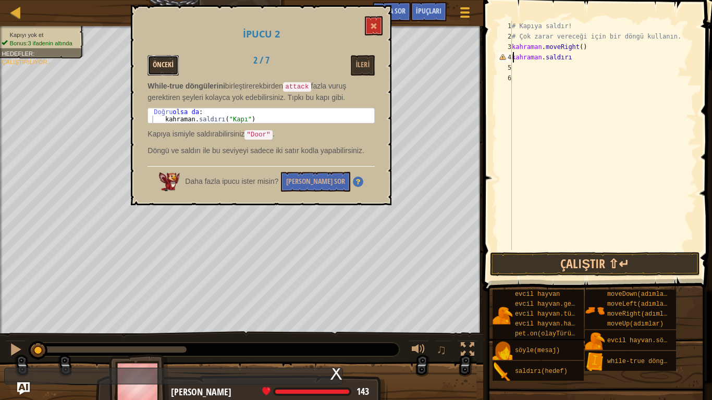
click at [162, 57] on button "Önceki" at bounding box center [162, 65] width 31 height 20
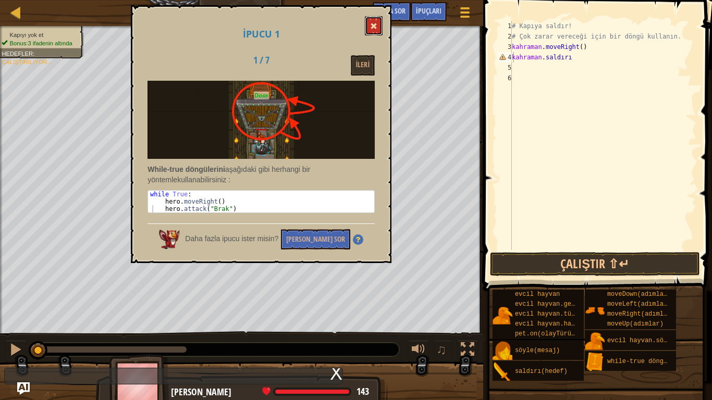
click at [372, 21] on button at bounding box center [374, 25] width 18 height 19
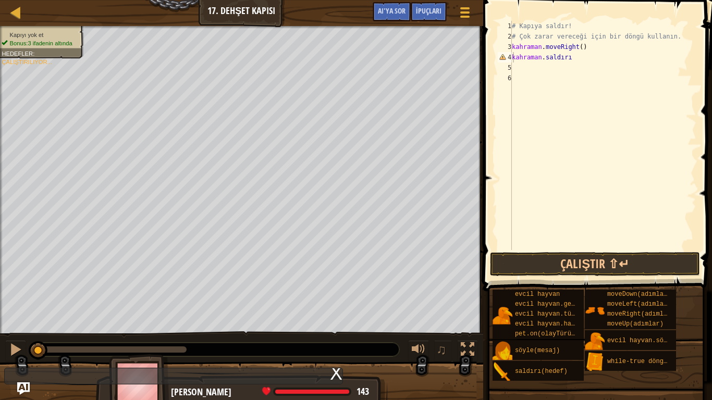
click at [574, 60] on div "# Kapıya saldır! # Çok zarar vereceği için bir döngü kullanın. kahraman . moveR…" at bounding box center [603, 146] width 187 height 250
type textarea "h"
click at [424, 10] on font "İpuçları" at bounding box center [429, 11] width 26 height 10
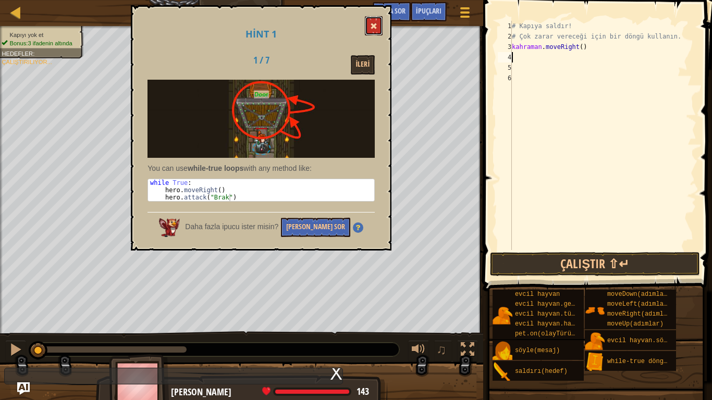
click at [369, 20] on button at bounding box center [374, 25] width 18 height 19
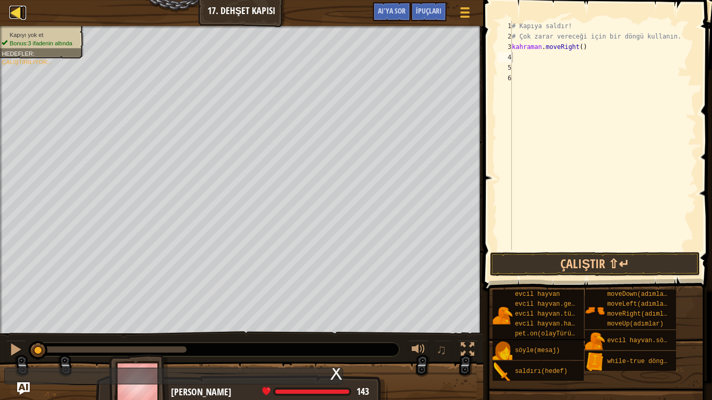
click at [18, 6] on div at bounding box center [15, 12] width 13 height 13
select select "tr"
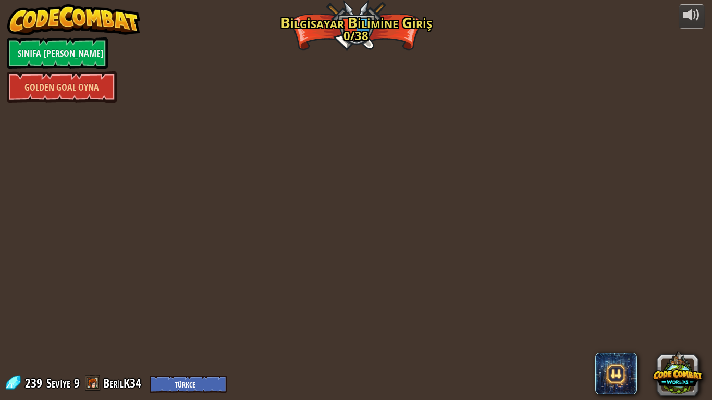
select select "tr"
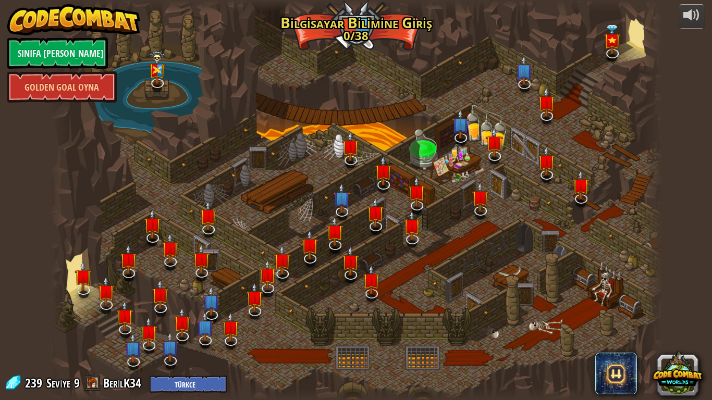
select select "tr"
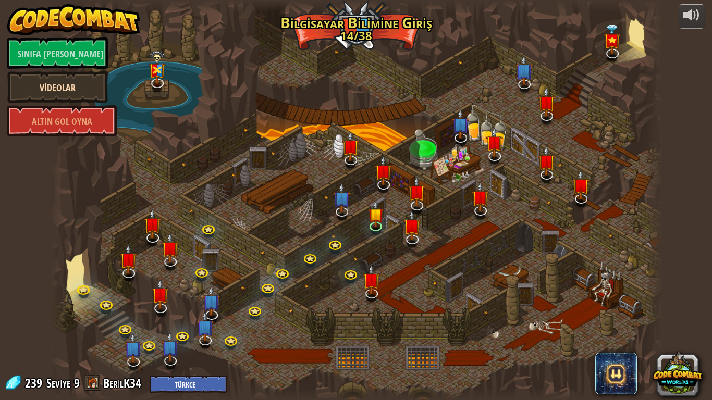
select select "tr"
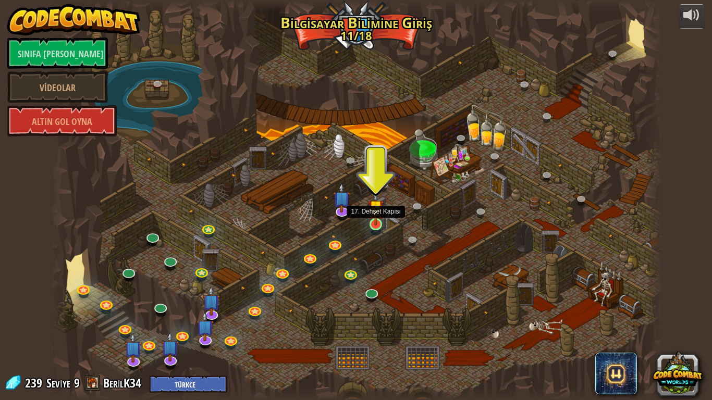
click at [371, 224] on img at bounding box center [376, 207] width 16 height 35
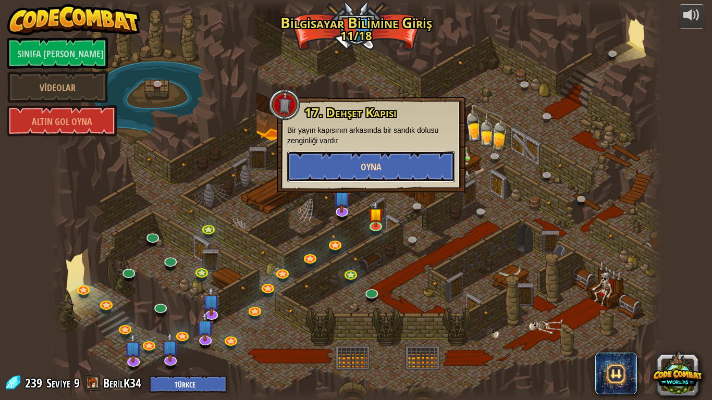
click at [371, 166] on font "Oyna" at bounding box center [371, 167] width 21 height 13
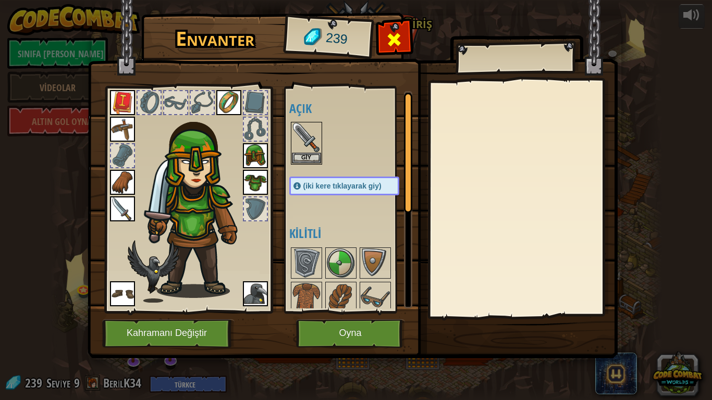
click at [395, 38] on span at bounding box center [394, 39] width 17 height 17
